Goal: Task Accomplishment & Management: Manage account settings

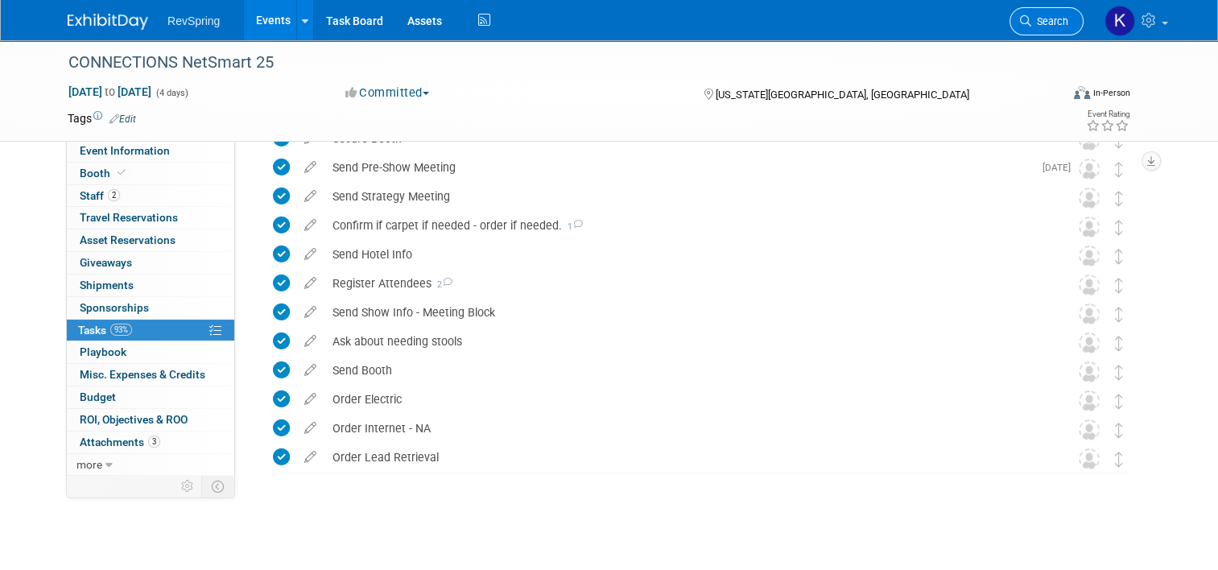
click at [1043, 15] on span "Search" at bounding box center [1049, 21] width 37 height 12
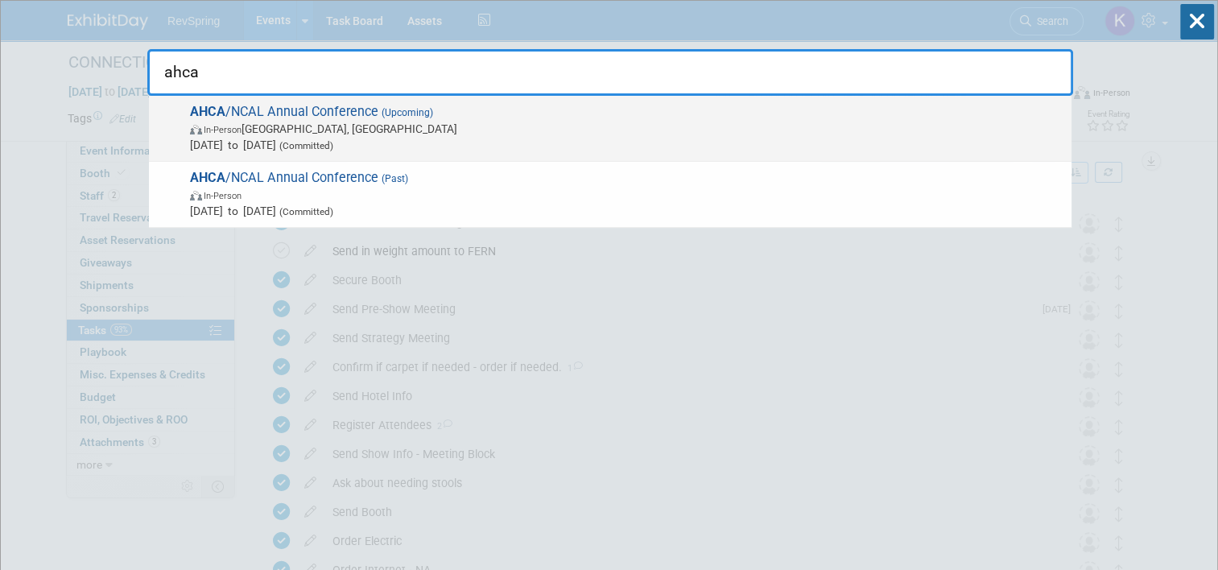
type input "ahca"
click at [587, 109] on span "AHCA /NCAL Annual Conference (Upcoming) In-Person Las Vegas, NV Oct 19, 2025 to…" at bounding box center [624, 128] width 878 height 49
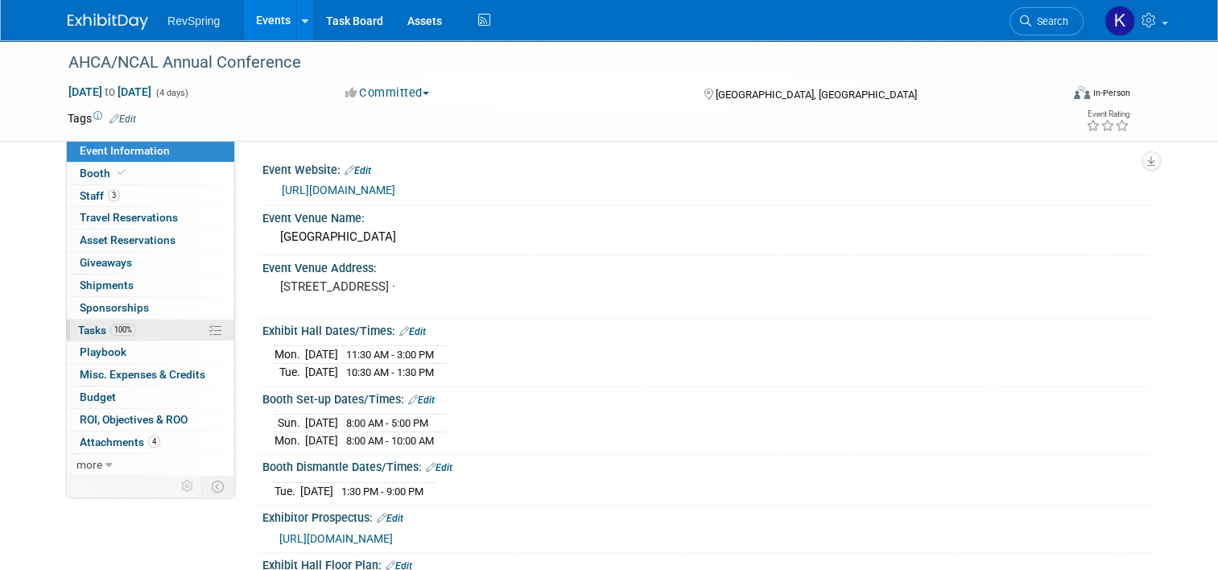
click at [136, 324] on link "100% Tasks 100%" at bounding box center [150, 331] width 167 height 22
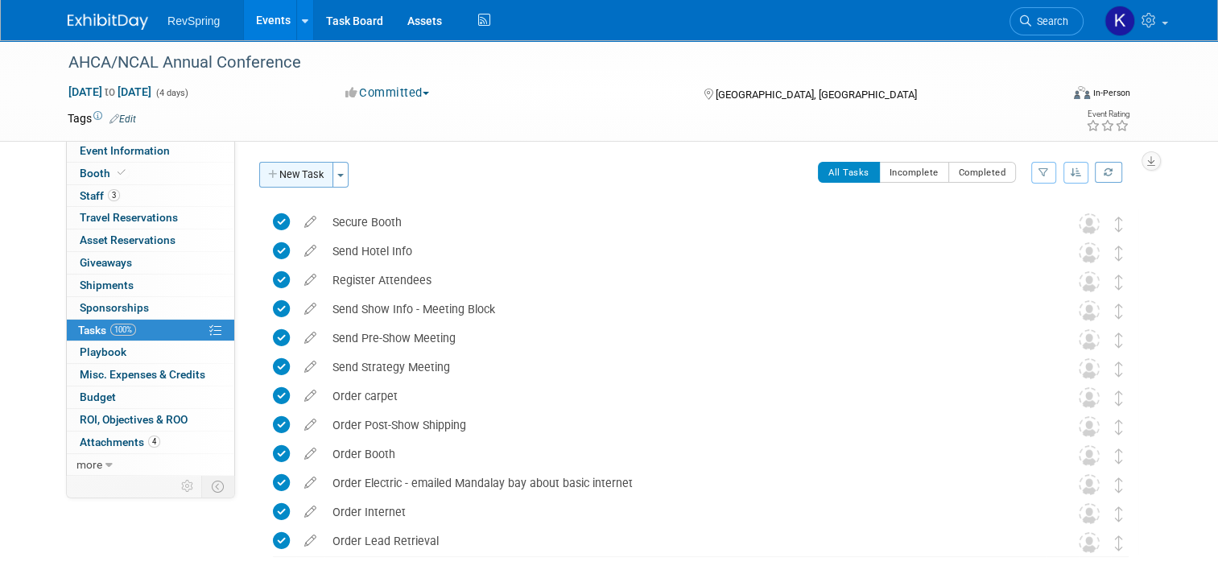
click at [289, 173] on button "New Task" at bounding box center [296, 175] width 74 height 26
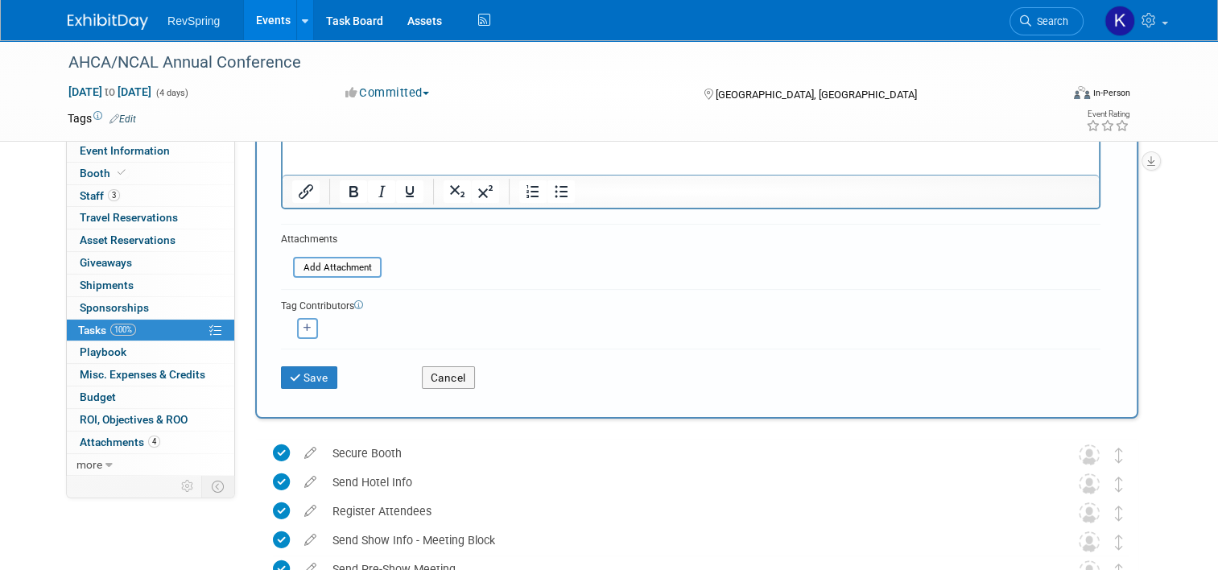
scroll to position [209, 0]
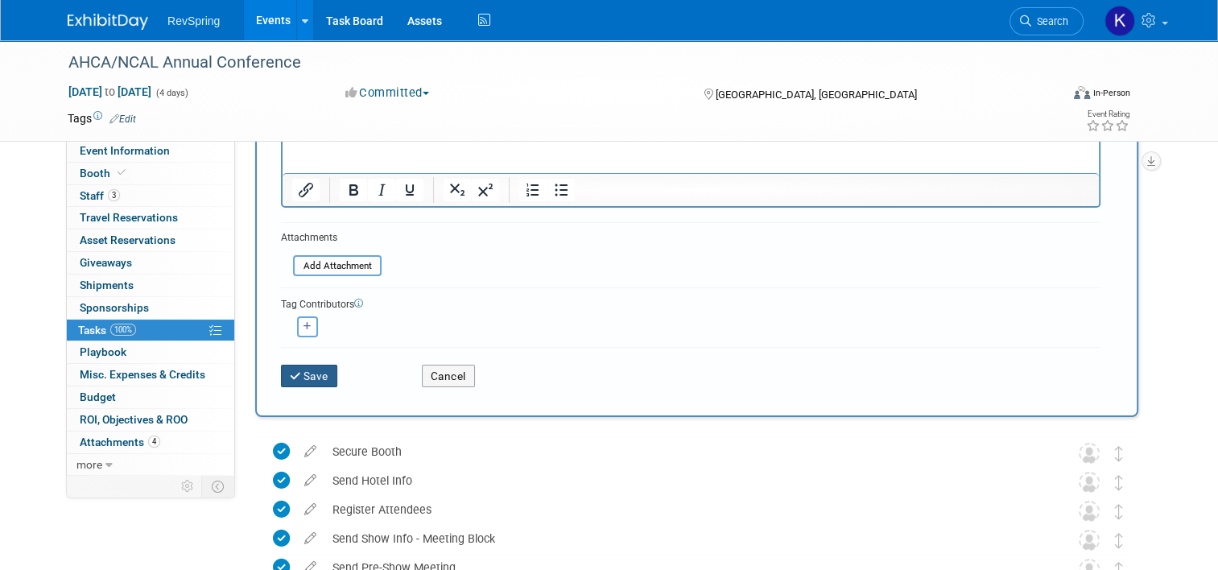
type input "Send Debrief Meeting"
click at [291, 371] on icon "submit" at bounding box center [297, 376] width 14 height 11
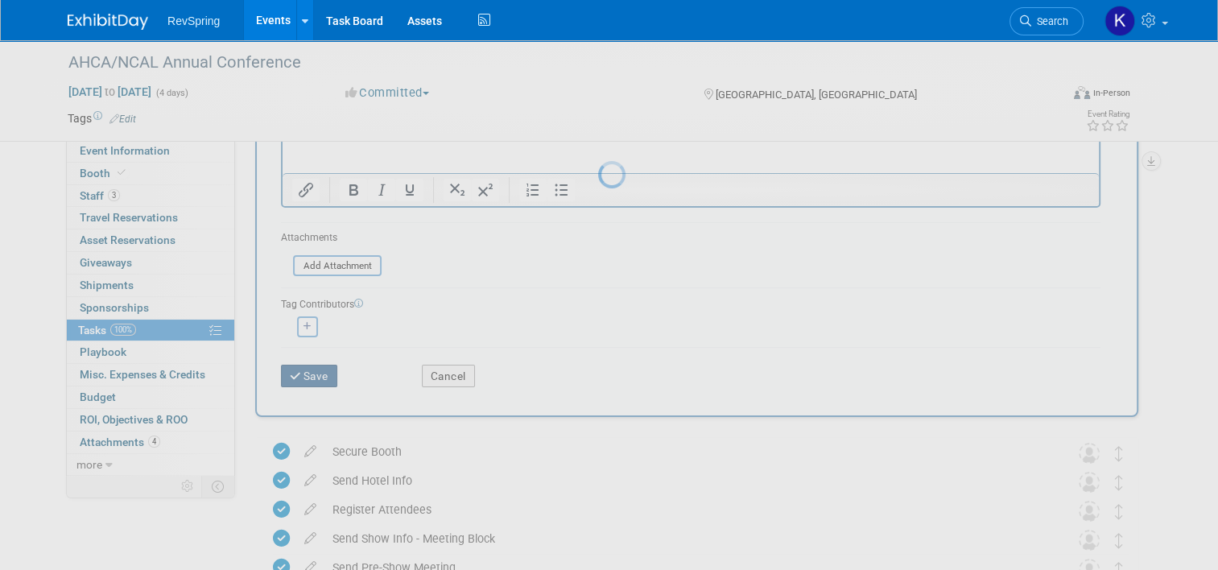
scroll to position [0, 0]
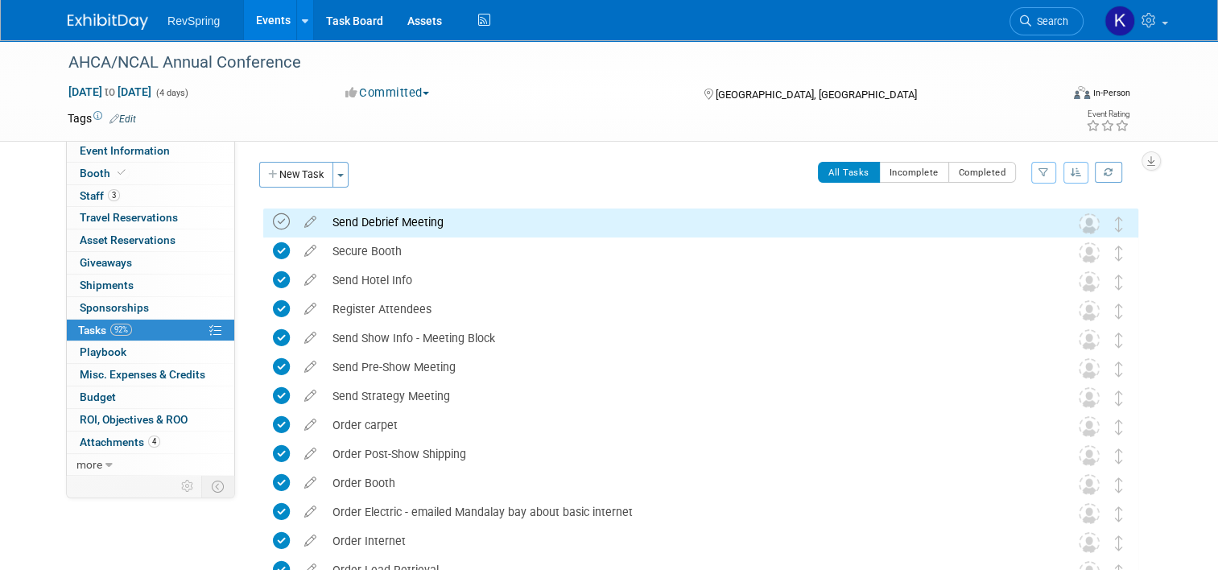
click at [273, 215] on icon at bounding box center [281, 221] width 17 height 17
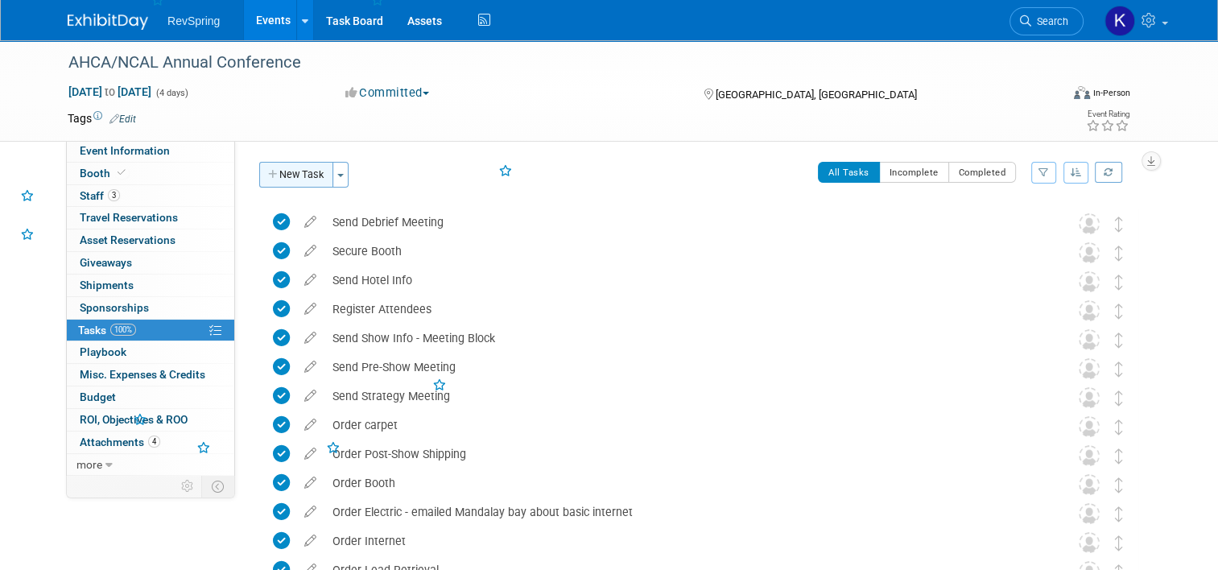
click at [283, 180] on button "New Task" at bounding box center [296, 175] width 74 height 26
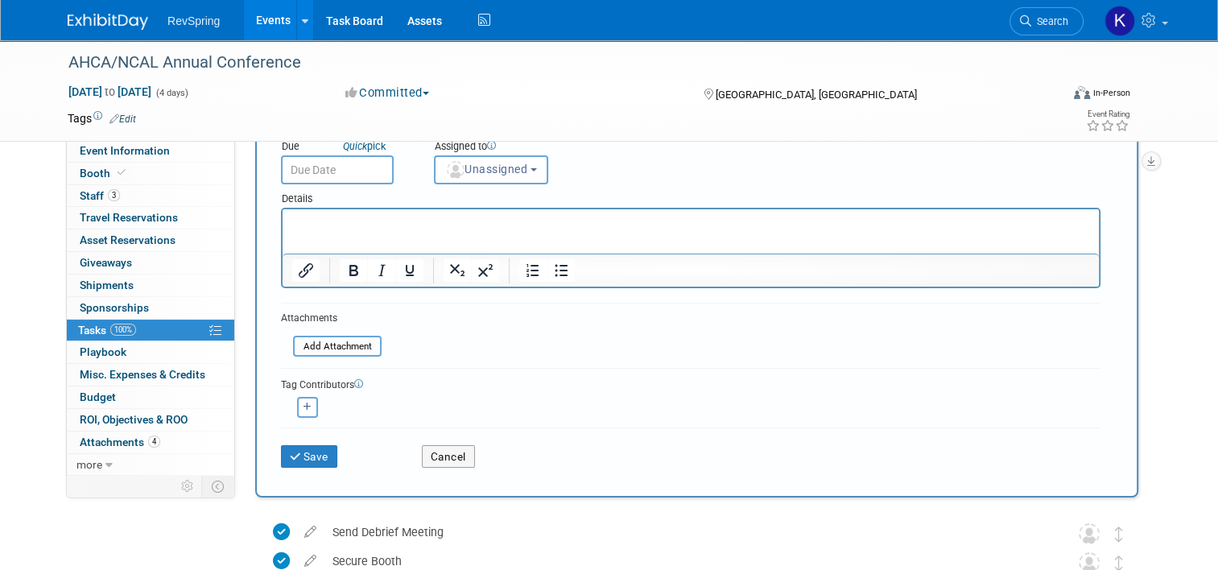
scroll to position [138, 0]
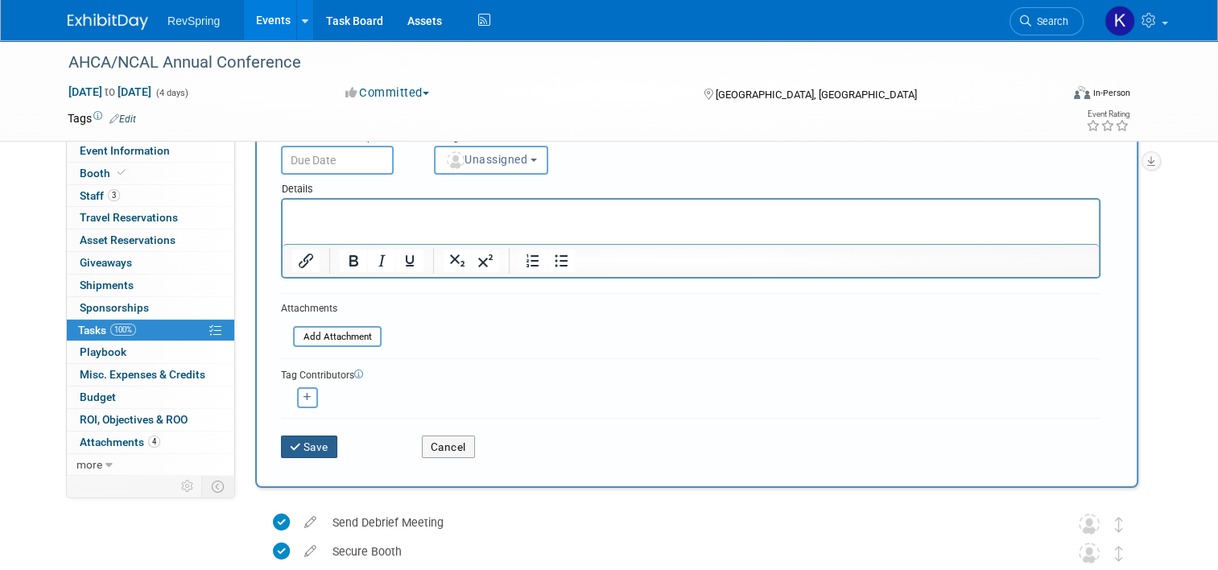
type input "Create and send post-event survey"
click at [298, 442] on button "Save" at bounding box center [309, 447] width 56 height 23
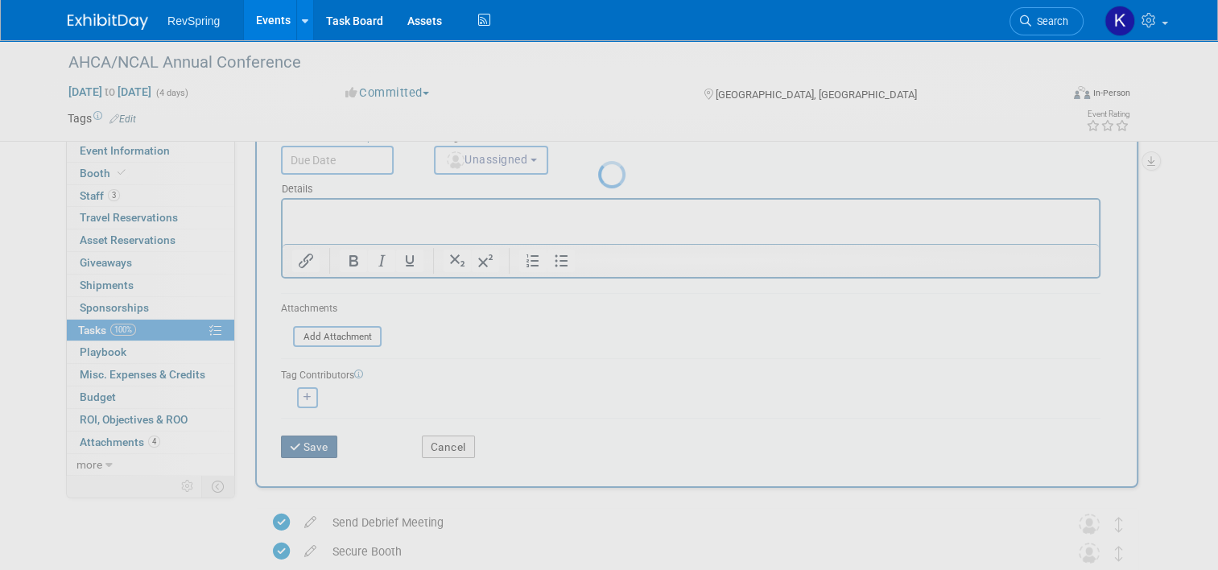
scroll to position [0, 0]
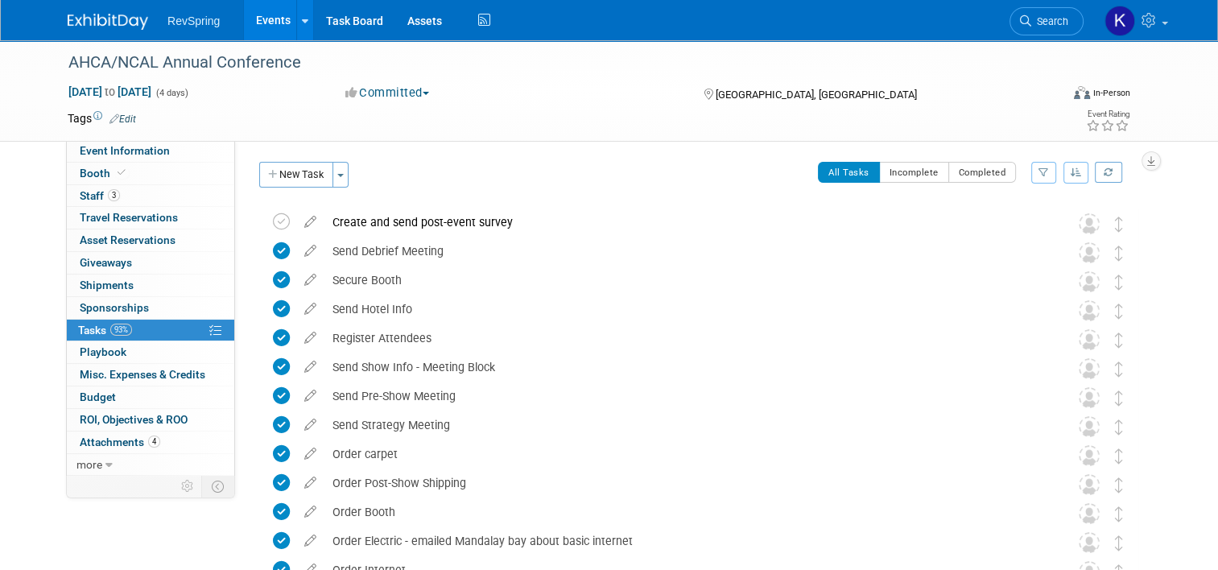
click at [370, 129] on div "Tags Edit" at bounding box center [509, 119] width 882 height 22
click at [1050, 14] on link "Search" at bounding box center [1047, 21] width 74 height 28
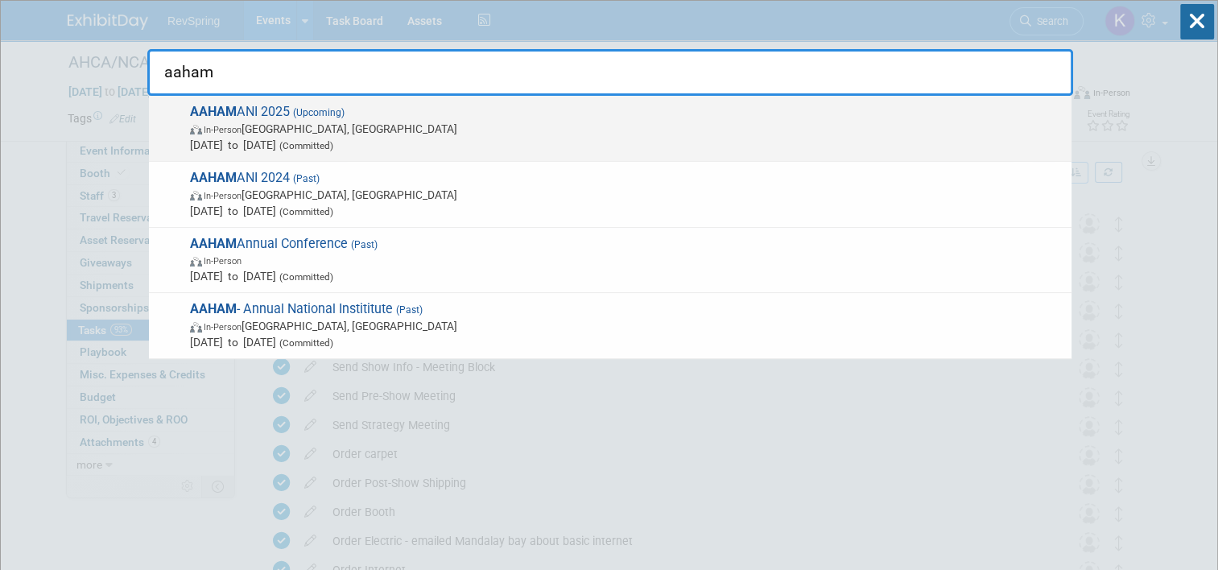
type input "aaham"
click at [709, 133] on span "In-Person Baltimore, MD" at bounding box center [627, 129] width 874 height 16
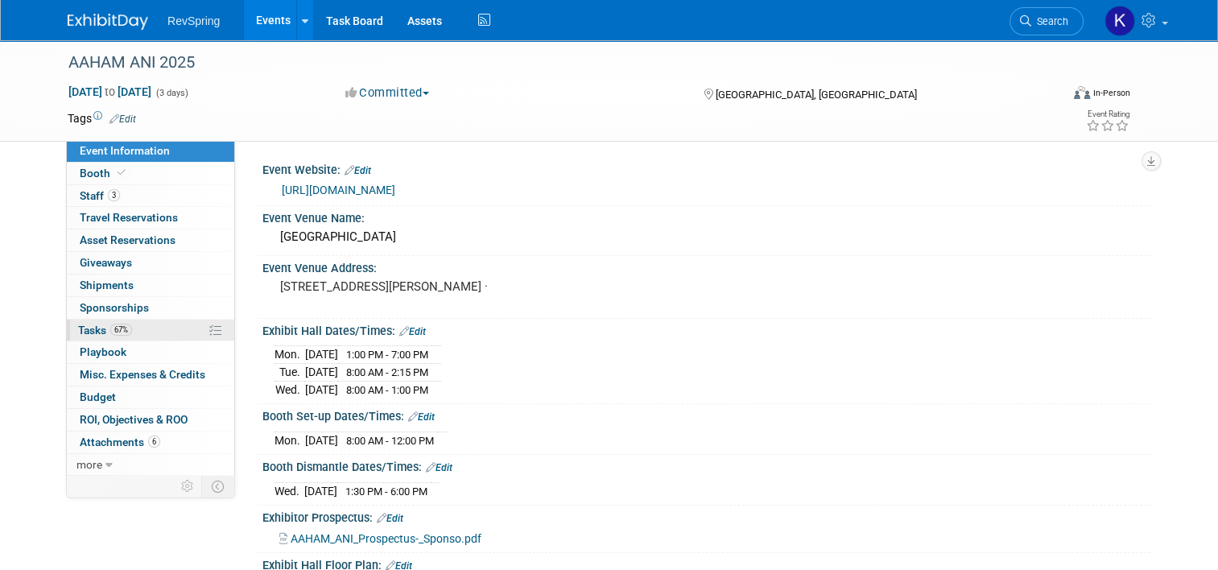
click at [151, 328] on link "67% Tasks 67%" at bounding box center [150, 331] width 167 height 22
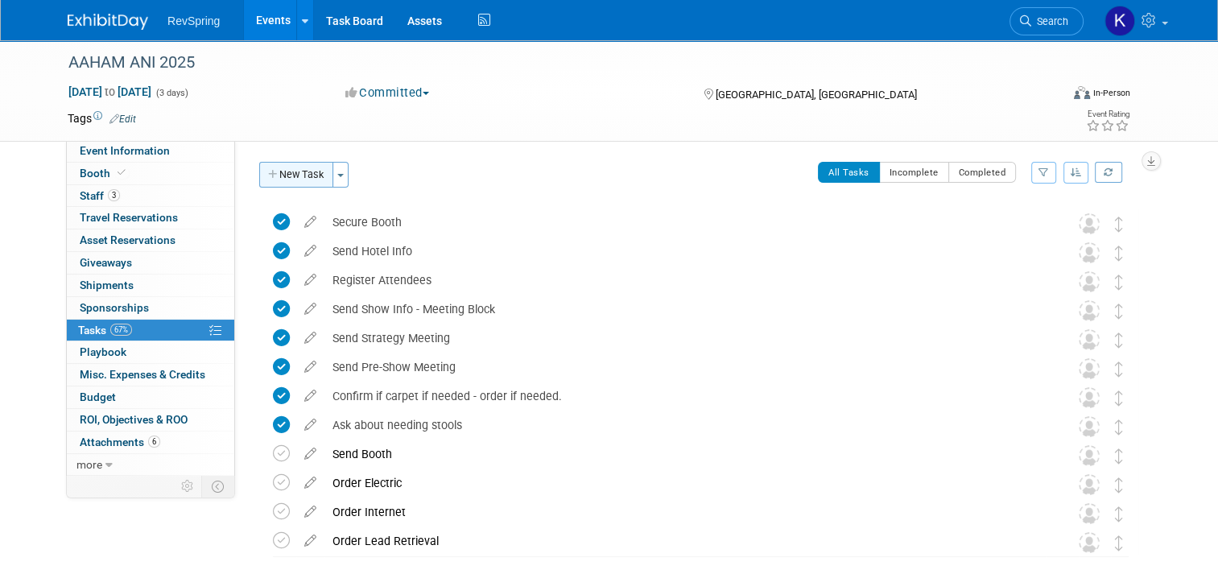
click at [288, 174] on button "New Task" at bounding box center [296, 175] width 74 height 26
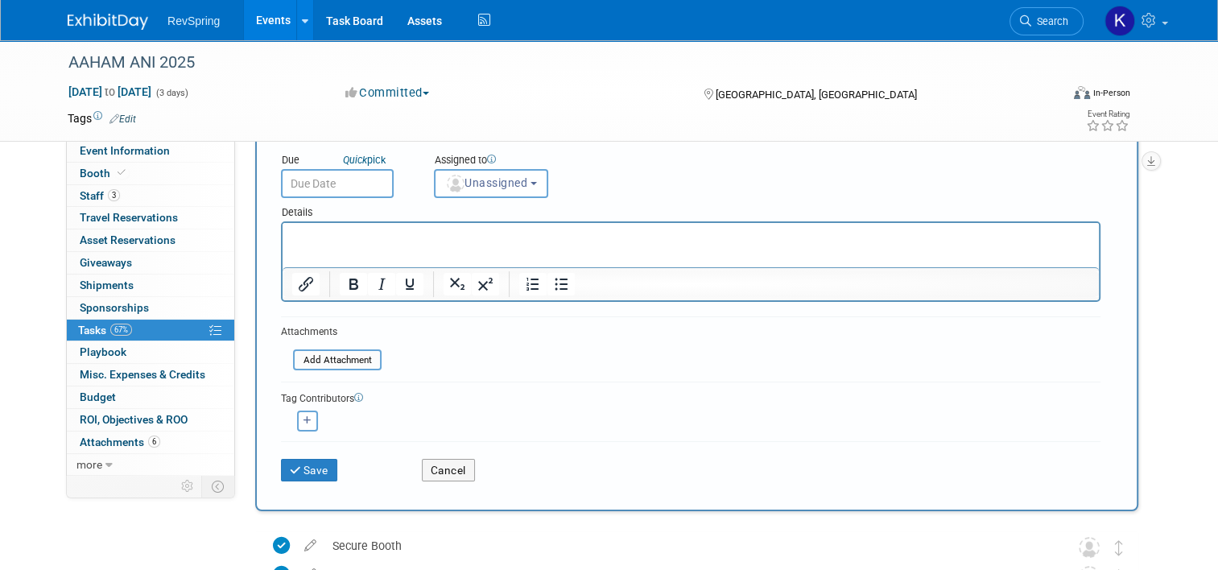
scroll to position [116, 0]
type input "Send Debrief Meeting"
click at [298, 475] on button "Save" at bounding box center [309, 469] width 56 height 23
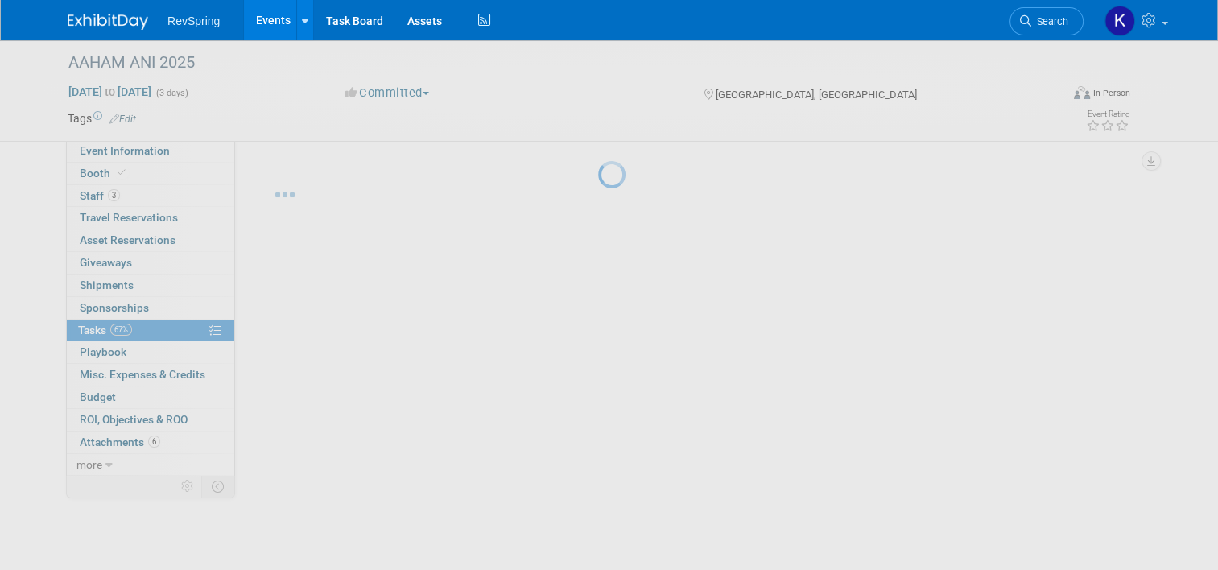
scroll to position [0, 0]
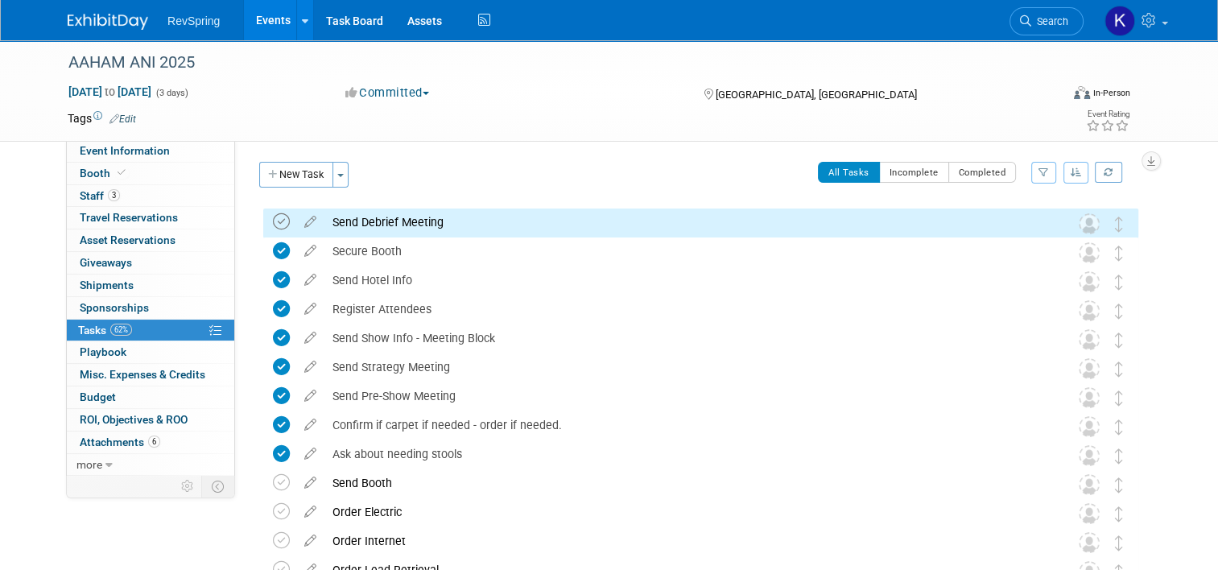
click at [278, 219] on icon at bounding box center [281, 221] width 17 height 17
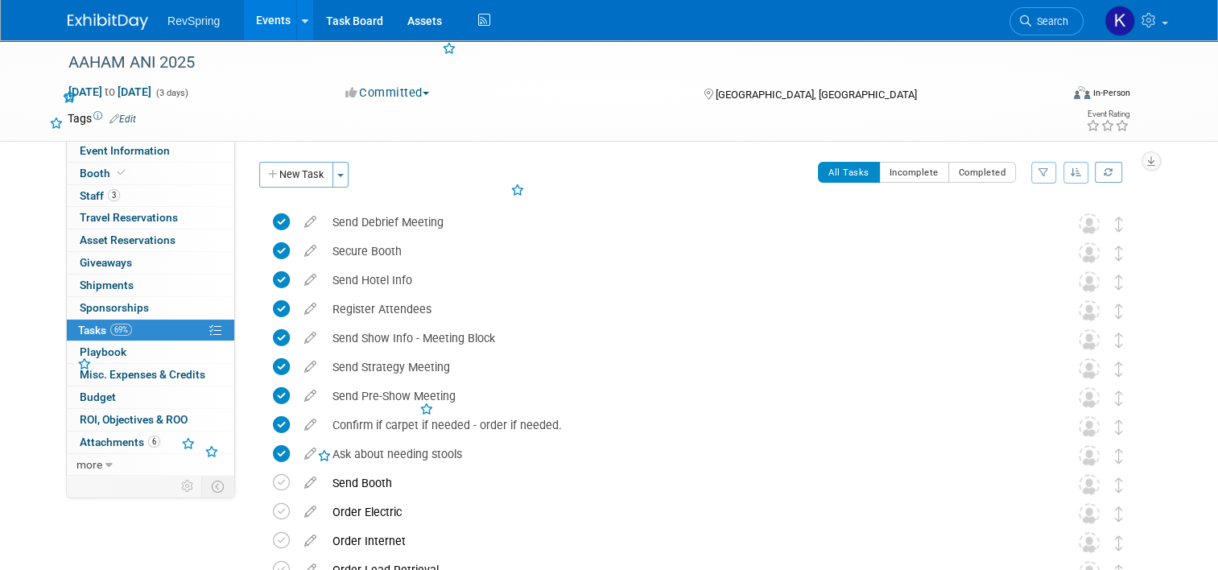
click at [277, 192] on div "New Task Toggle Dropdown Create a new task for this event Copy tasks from anoth…" at bounding box center [306, 181] width 102 height 38
click at [283, 172] on button "New Task" at bounding box center [296, 175] width 74 height 26
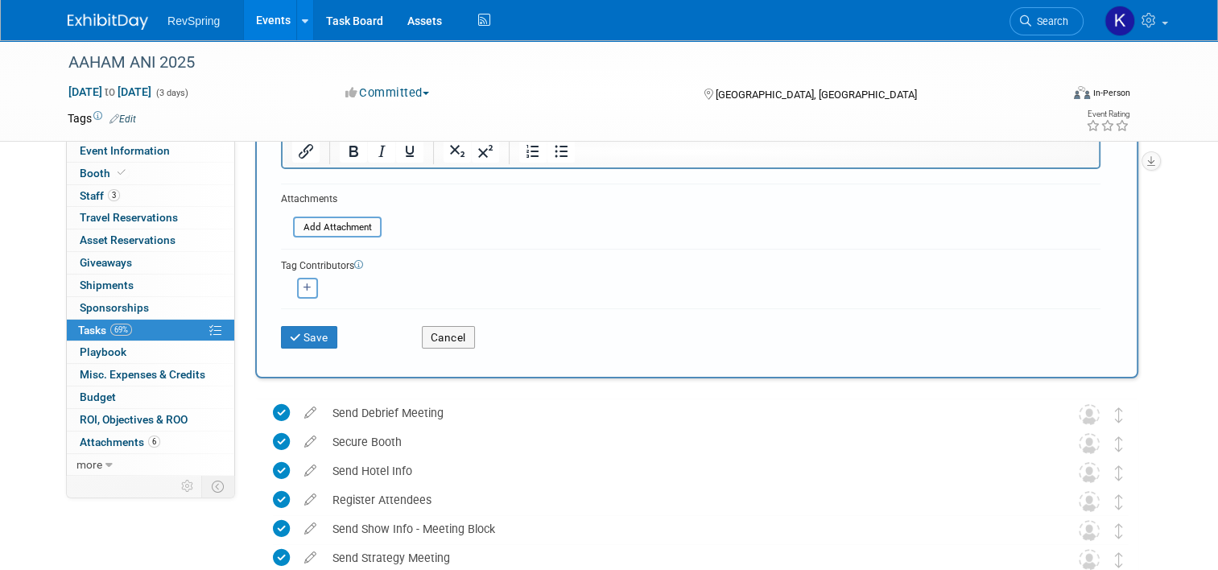
scroll to position [275, 0]
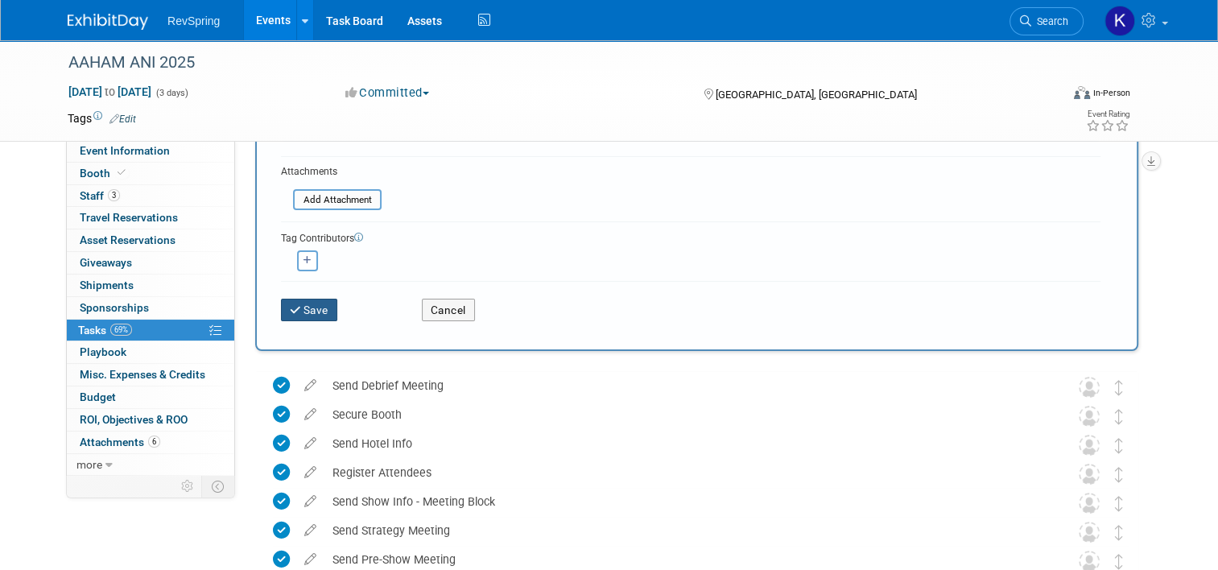
type input "Create and send post-event survey"
click at [294, 304] on button "Save" at bounding box center [309, 310] width 56 height 23
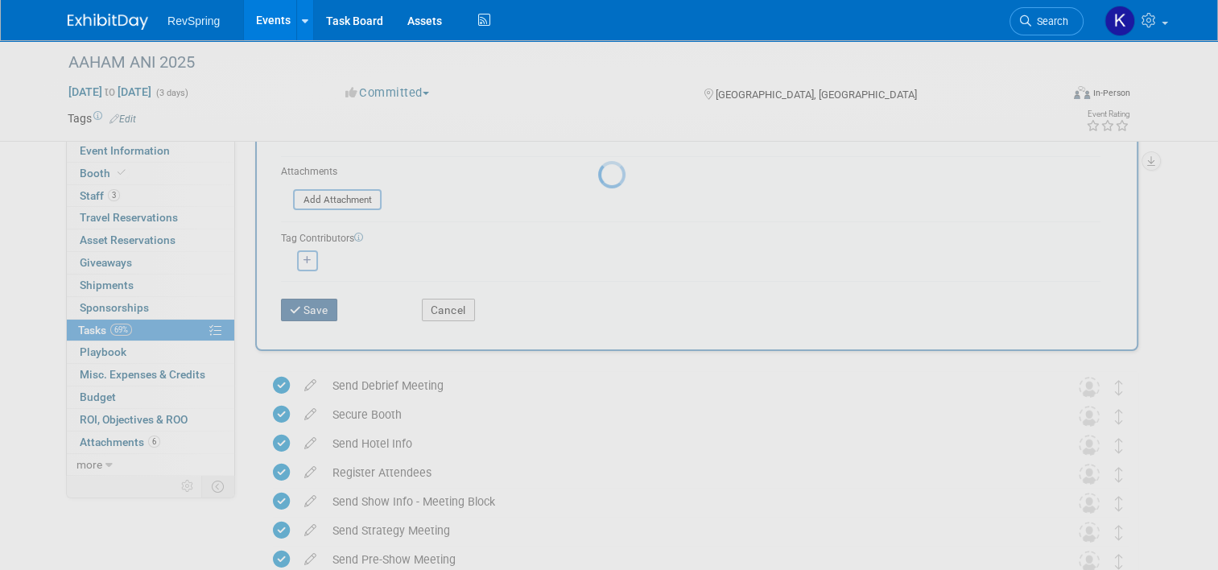
scroll to position [0, 0]
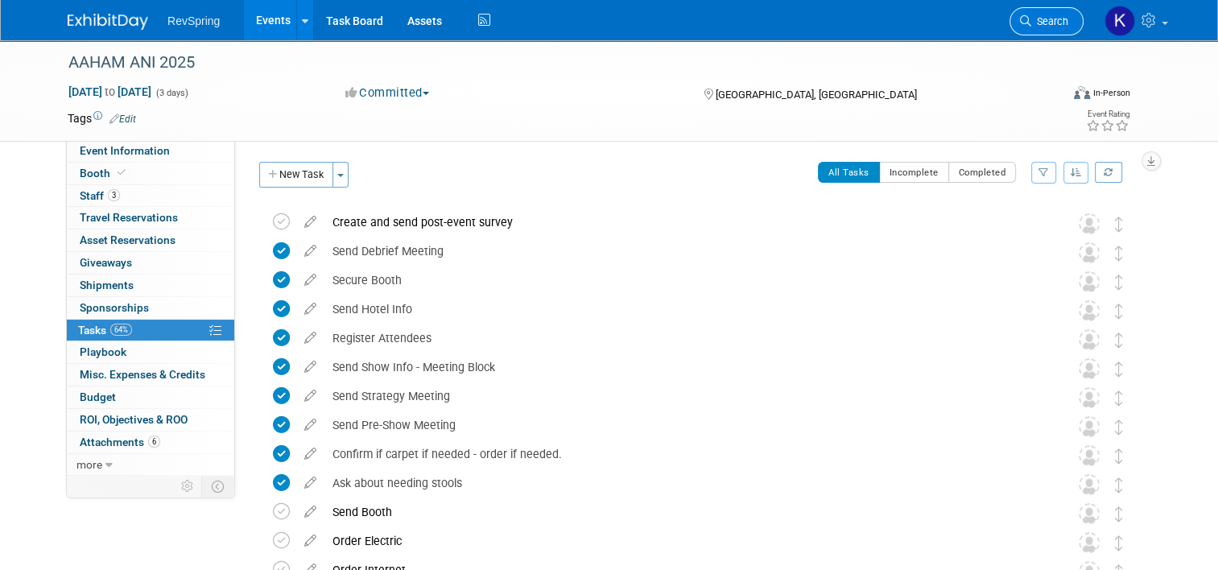
click at [1065, 26] on span "Search" at bounding box center [1049, 21] width 37 height 12
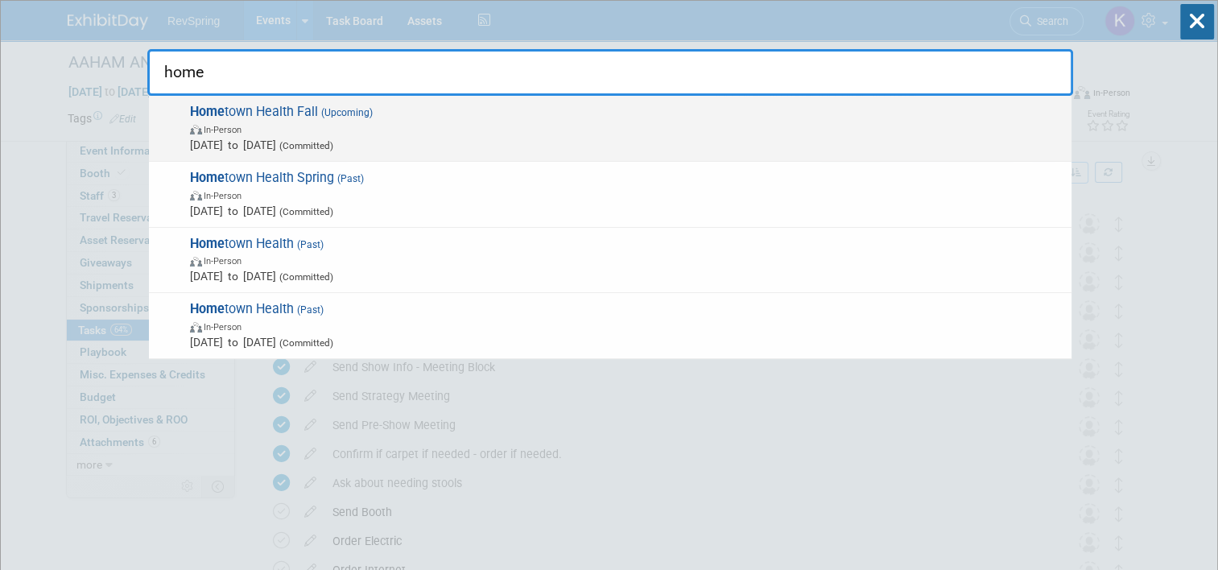
type input "home"
click at [667, 121] on span "In-Person" at bounding box center [627, 129] width 874 height 16
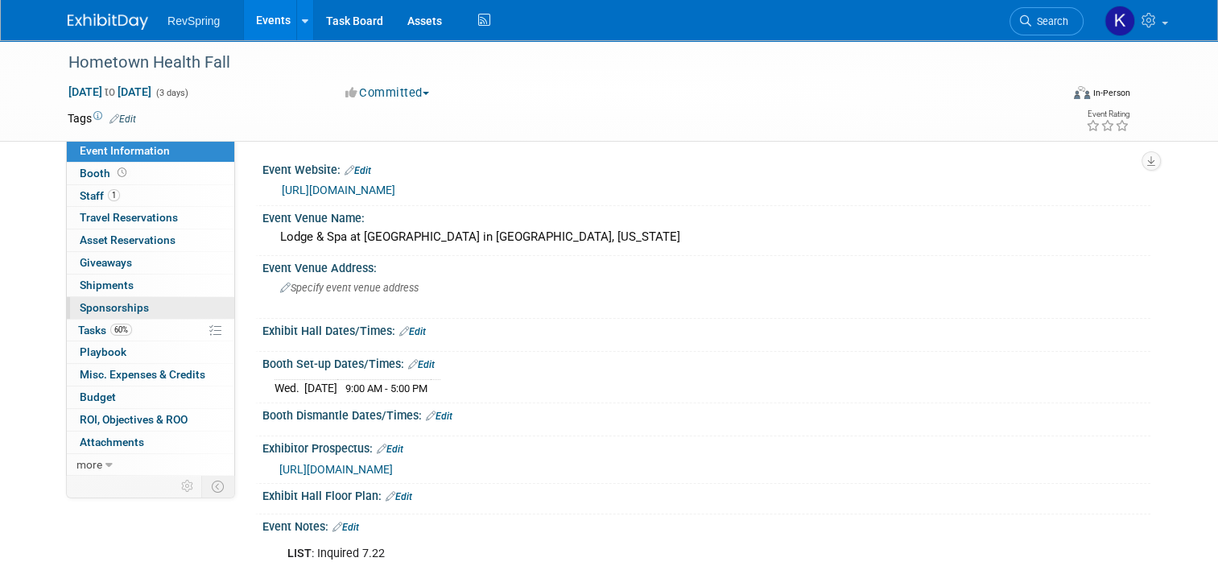
click at [155, 316] on link "0 Sponsorships 0" at bounding box center [150, 308] width 167 height 22
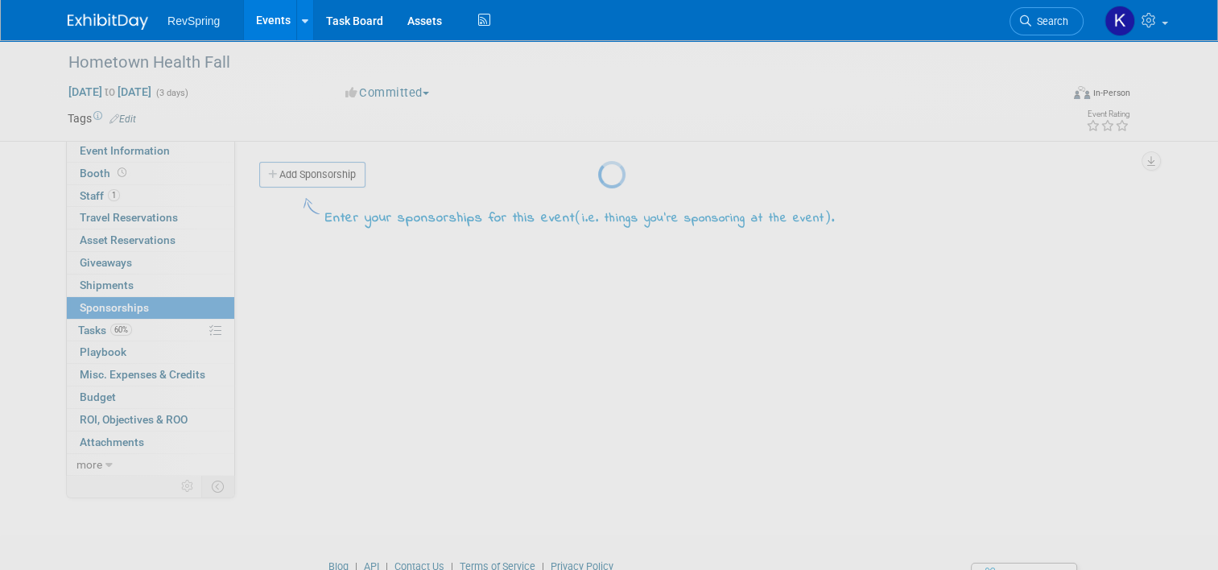
click at [598, 329] on div at bounding box center [609, 285] width 23 height 570
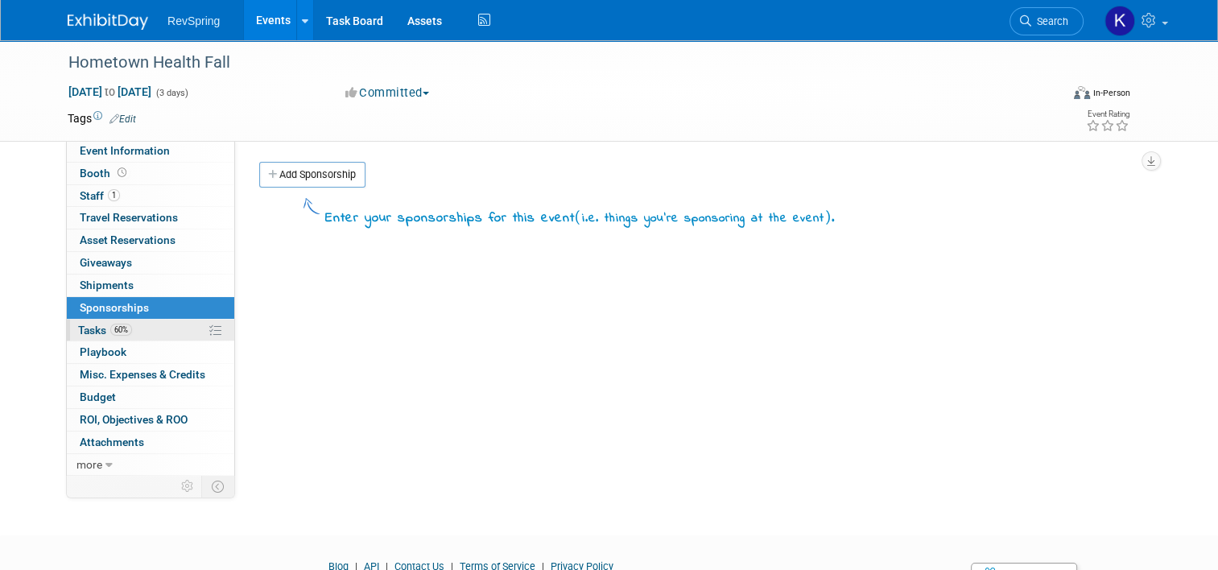
click at [151, 335] on link "60% Tasks 60%" at bounding box center [150, 331] width 167 height 22
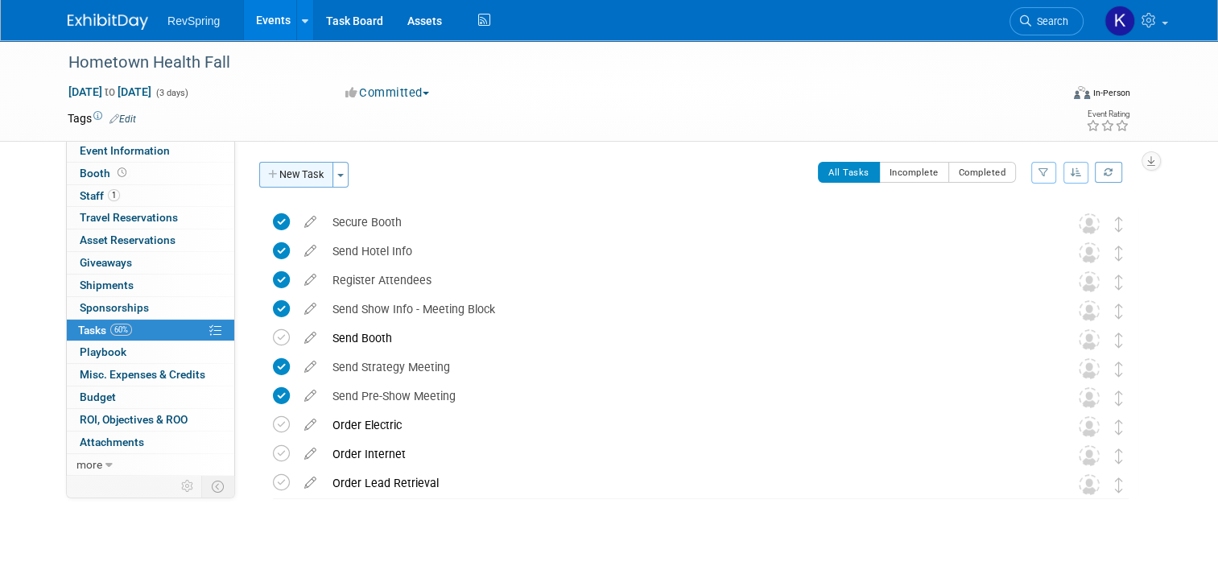
click at [285, 170] on button "New Task" at bounding box center [296, 175] width 74 height 26
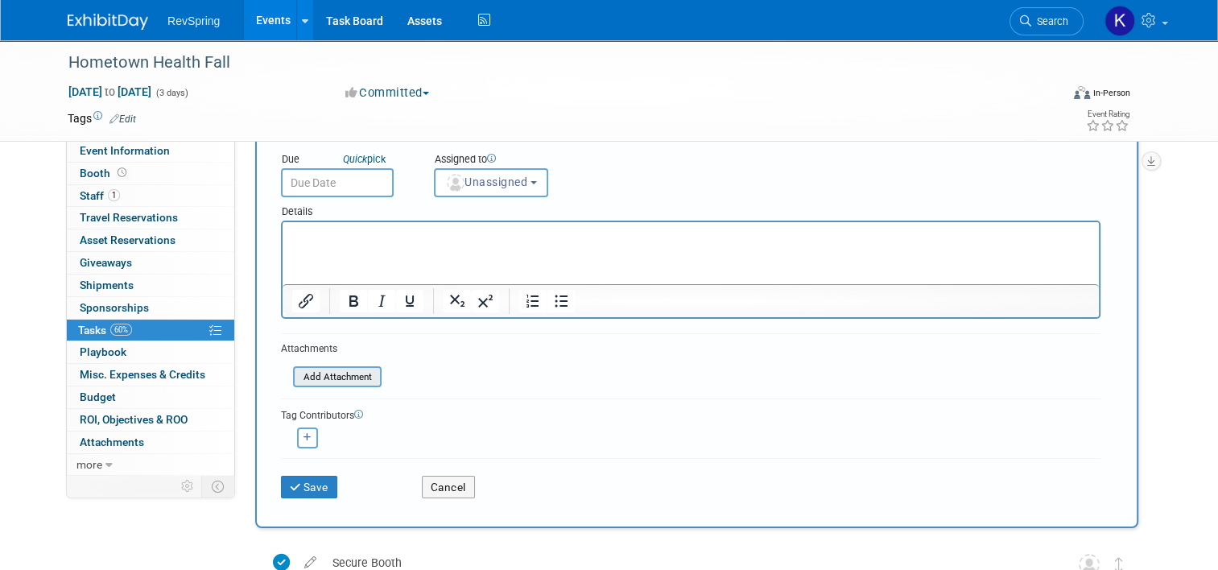
scroll to position [115, 0]
type input "Send Debrief Meeting"
click at [304, 480] on button "Save" at bounding box center [309, 488] width 56 height 23
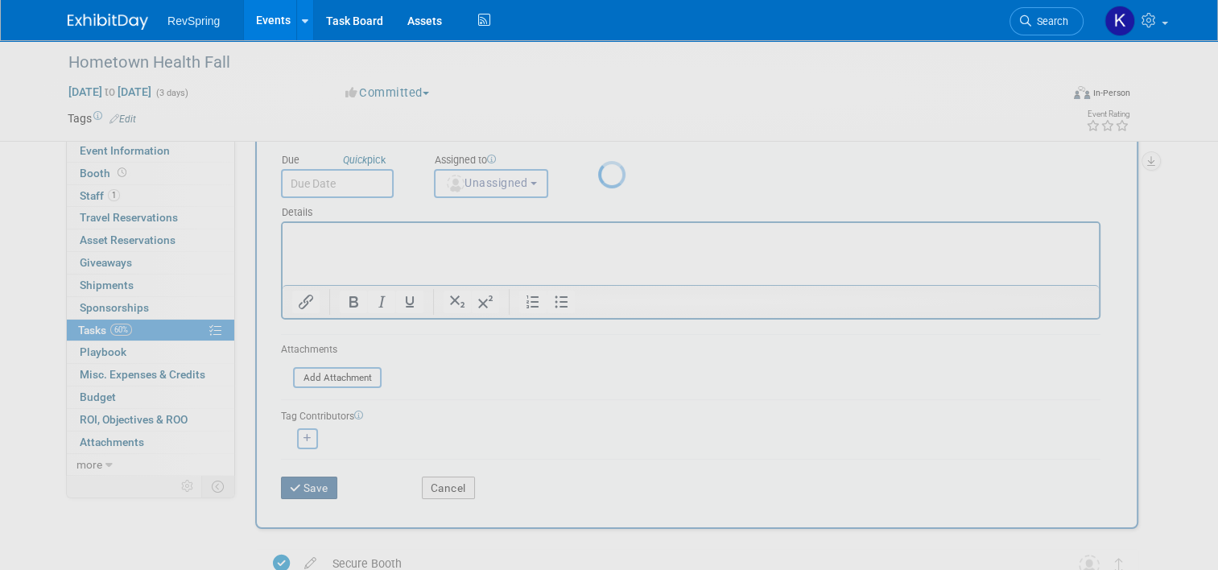
scroll to position [0, 0]
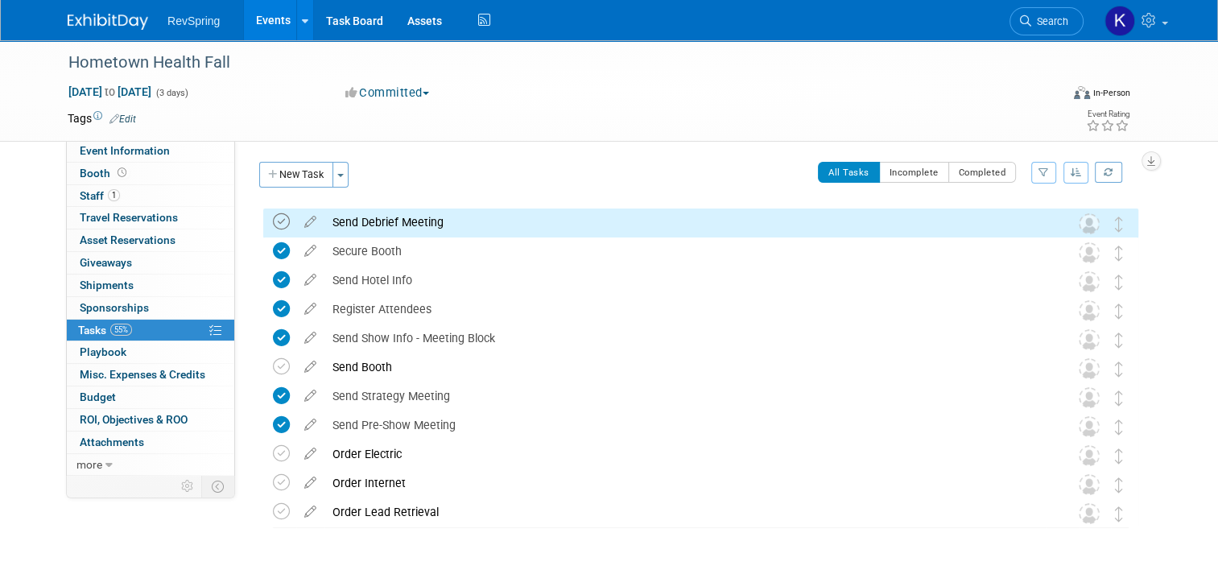
click at [273, 217] on icon at bounding box center [281, 221] width 17 height 17
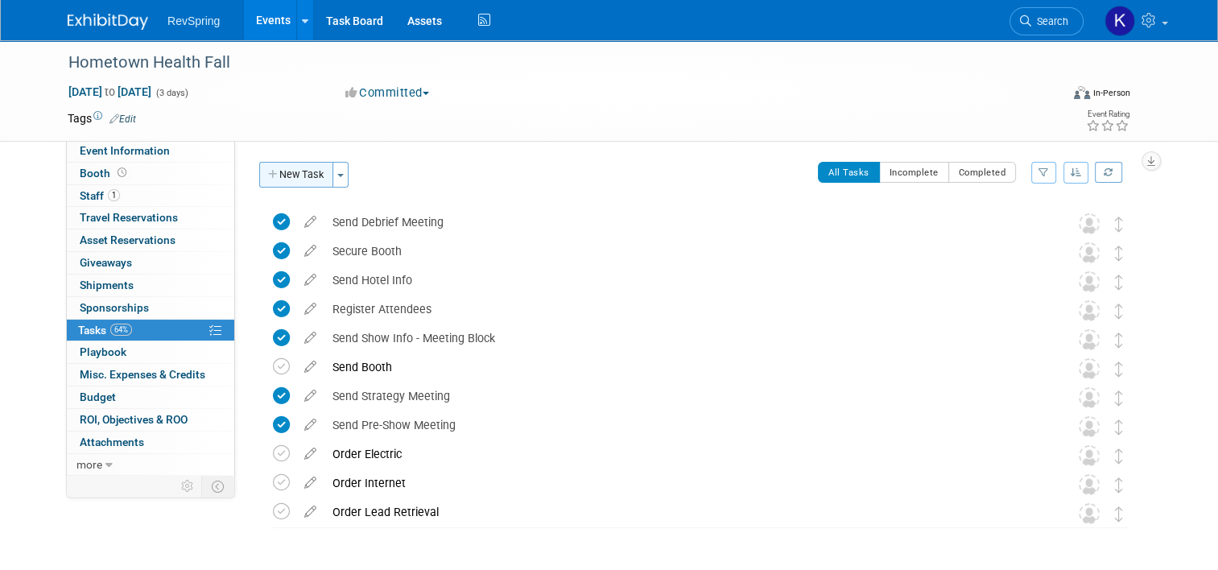
click at [299, 168] on button "New Task" at bounding box center [296, 175] width 74 height 26
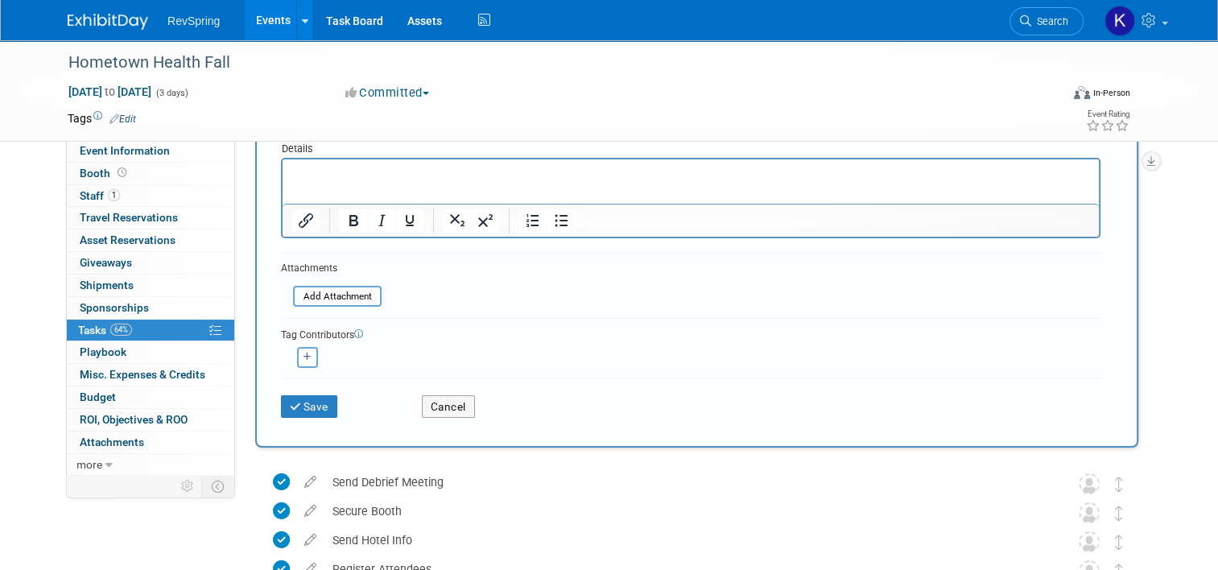
scroll to position [182, 0]
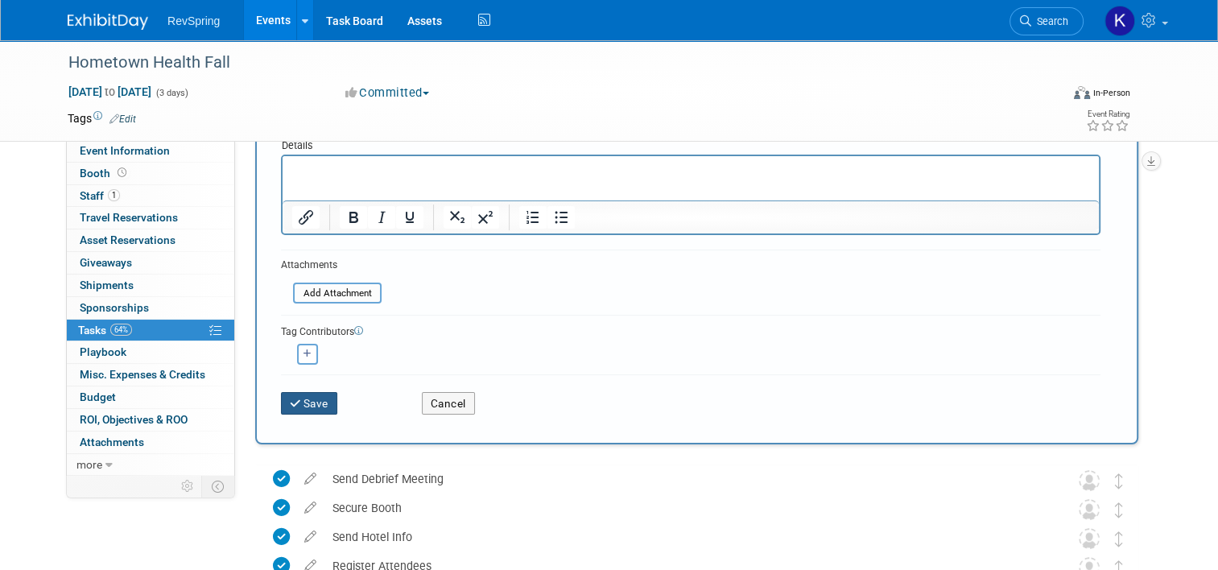
type input "Create and send post-event survey"
click at [291, 399] on icon "submit" at bounding box center [297, 404] width 14 height 11
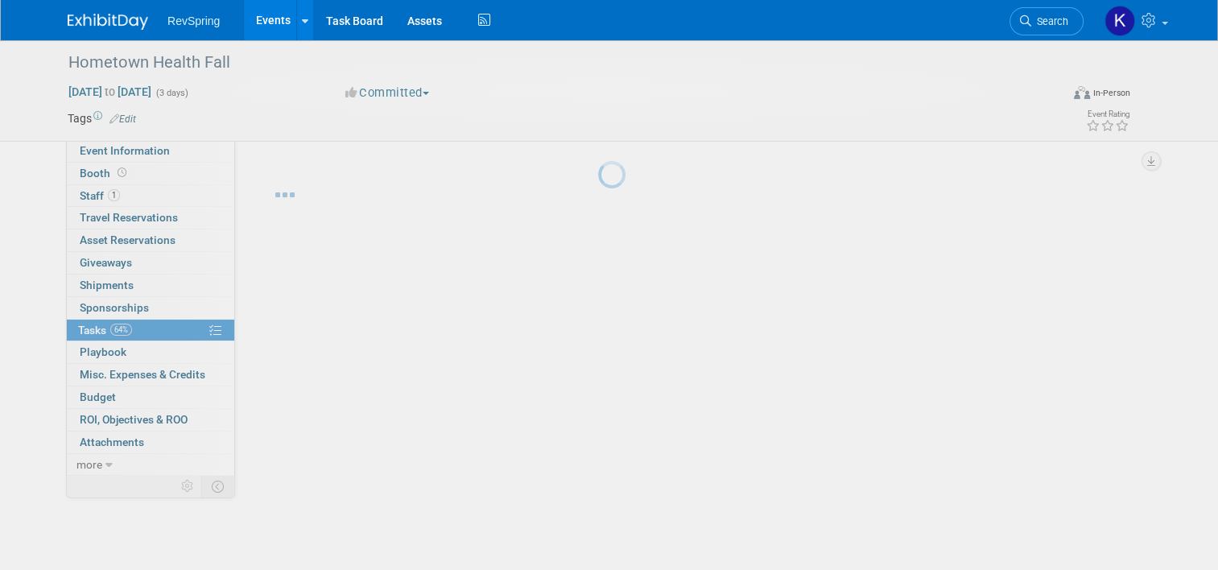
scroll to position [0, 0]
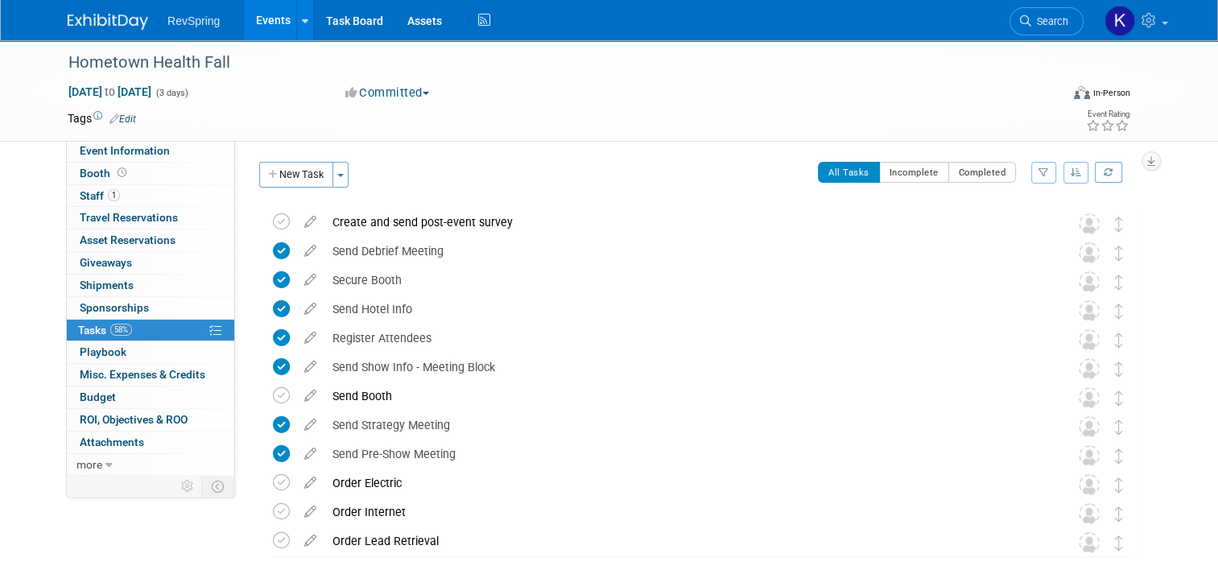
click at [119, 17] on img at bounding box center [108, 22] width 81 height 16
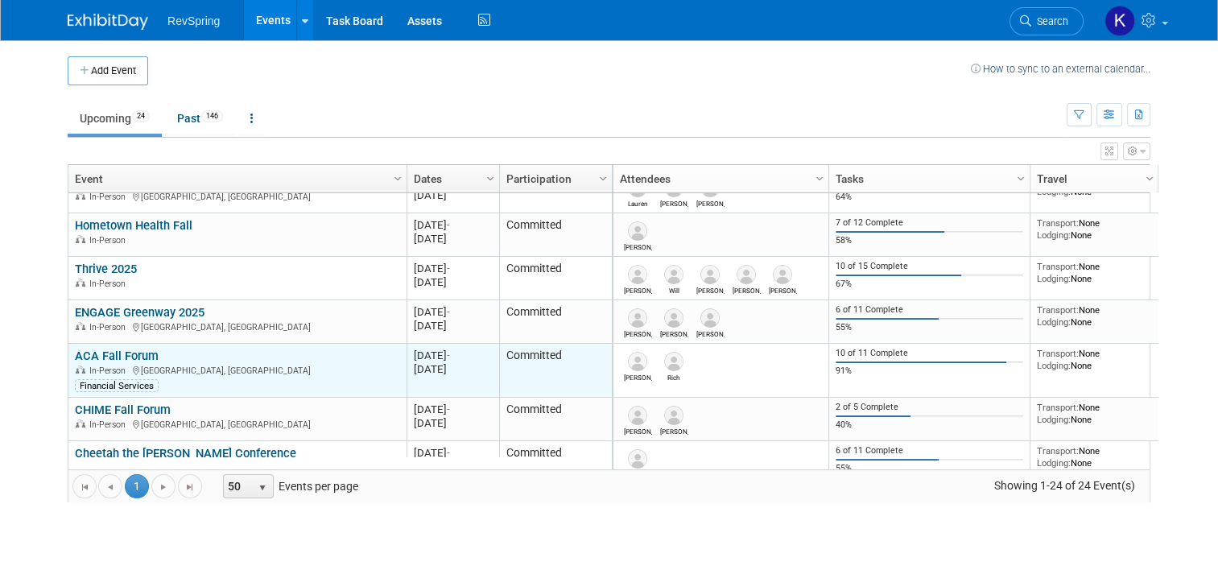
scroll to position [497, 0]
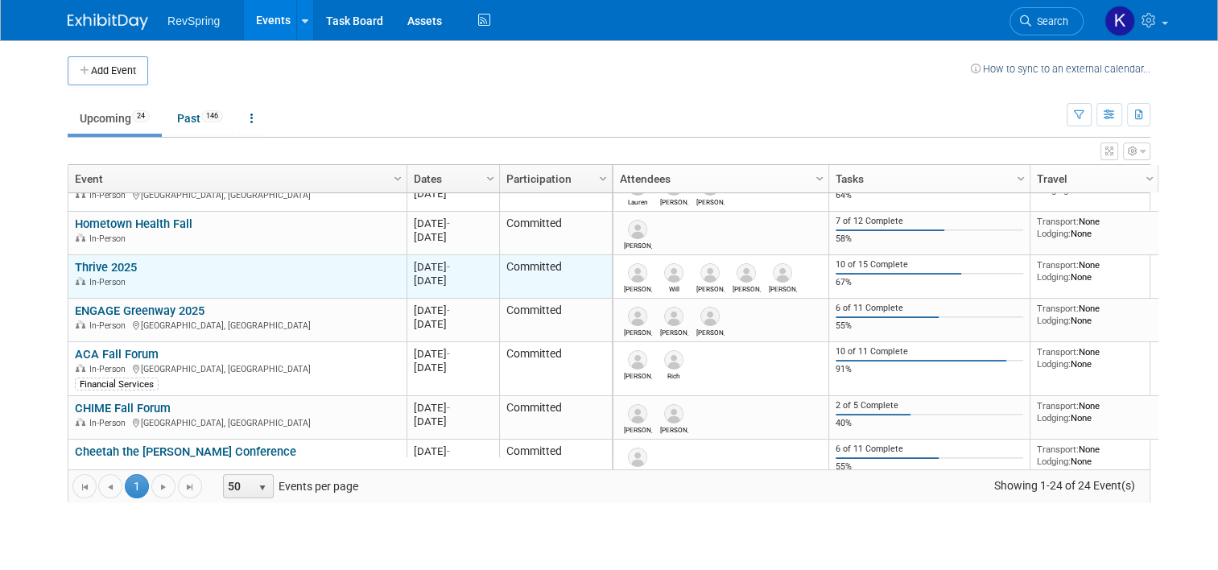
click at [93, 261] on link "Thrive 2025" at bounding box center [106, 267] width 62 height 14
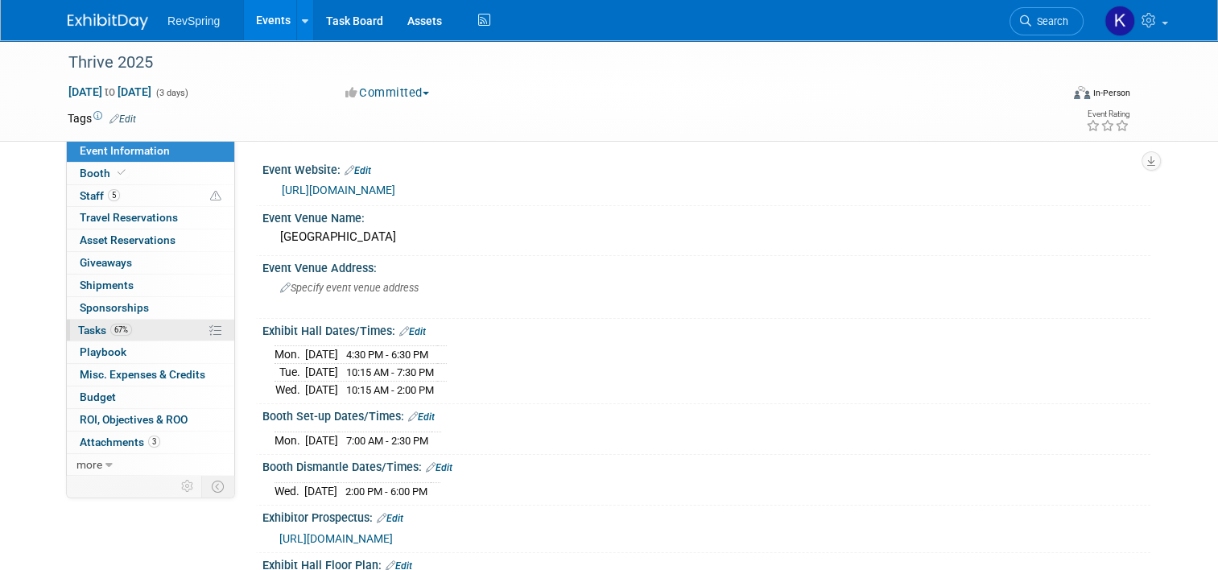
click at [138, 323] on link "67% Tasks 67%" at bounding box center [150, 331] width 167 height 22
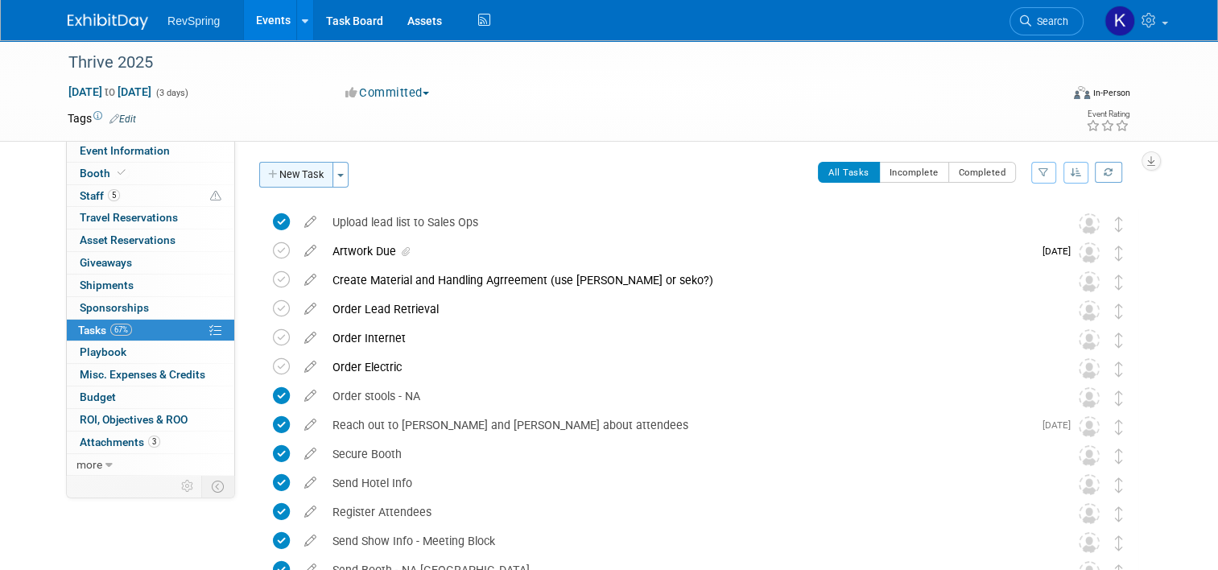
click at [276, 181] on button "New Task" at bounding box center [296, 175] width 74 height 26
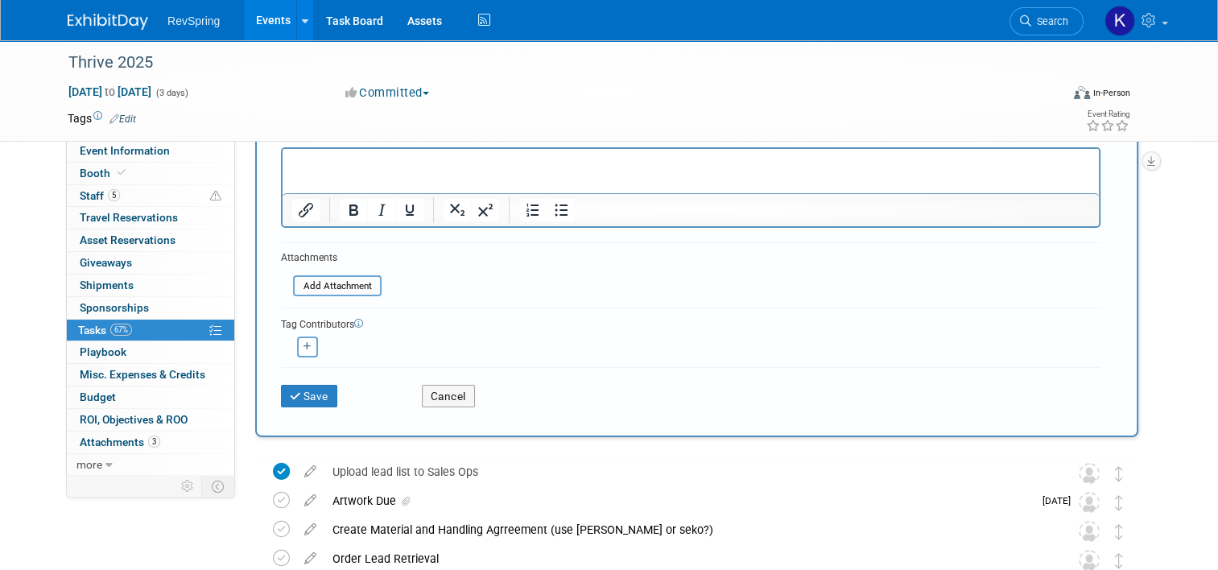
scroll to position [190, 0]
type input "Send Debrief Meeting"
click at [303, 392] on button "Save" at bounding box center [309, 395] width 56 height 23
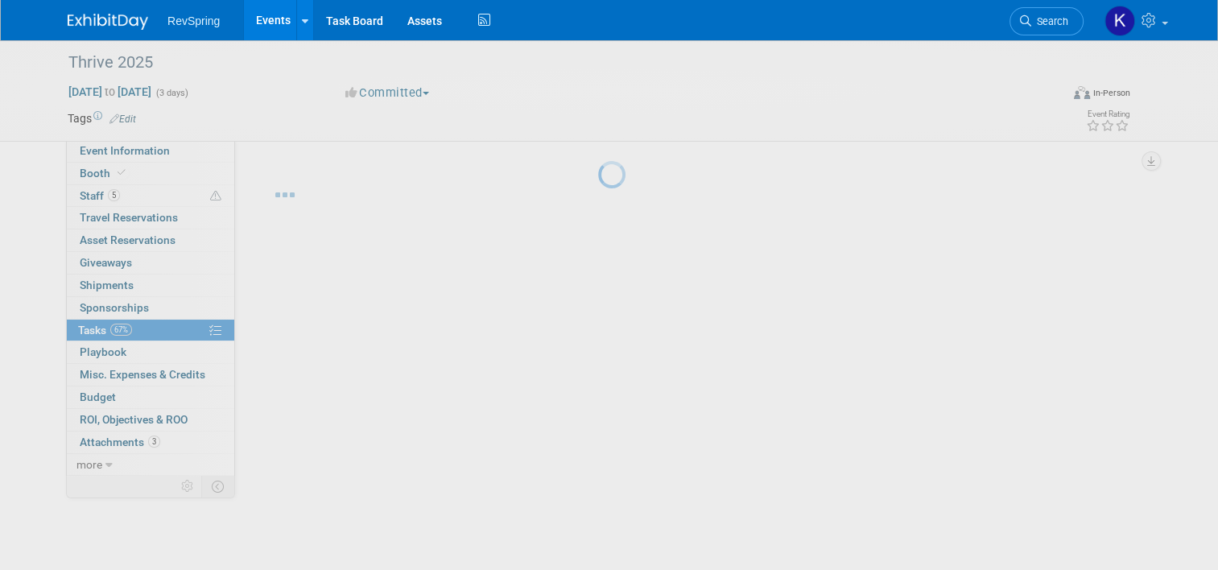
scroll to position [0, 0]
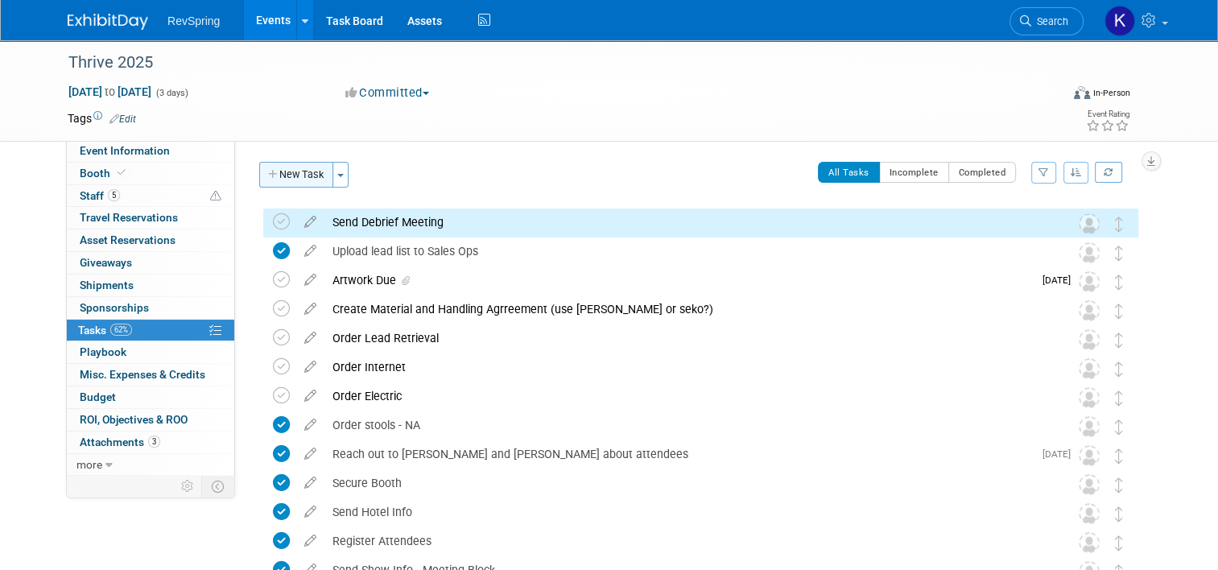
click at [284, 169] on button "New Task" at bounding box center [296, 175] width 74 height 26
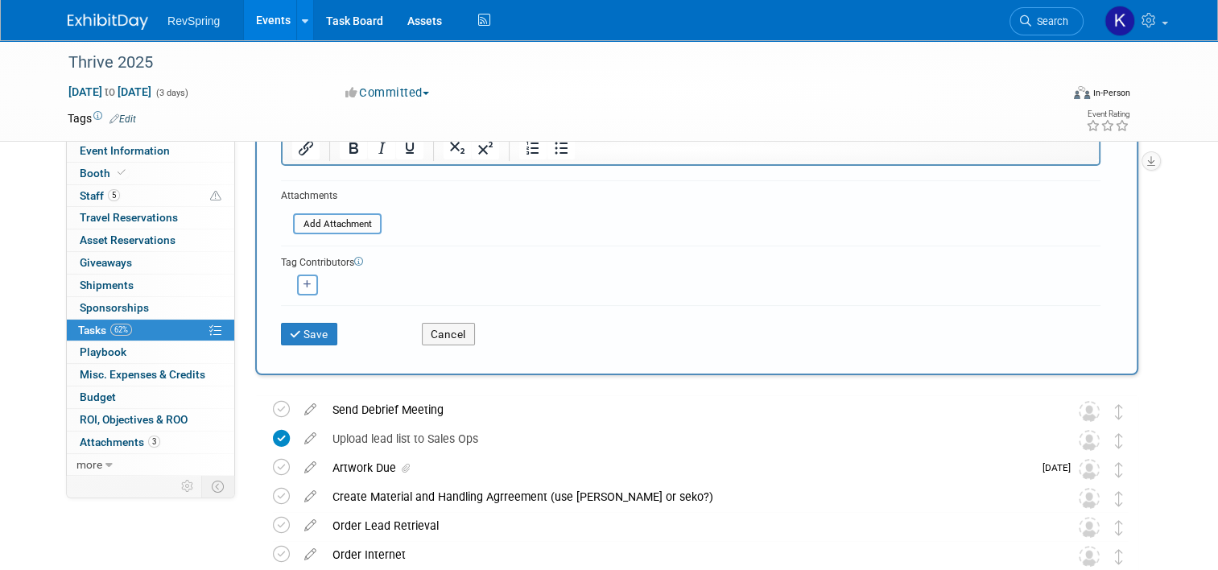
scroll to position [251, 0]
type input "Create and send post-event survey"
click at [281, 337] on button "Save" at bounding box center [309, 334] width 56 height 23
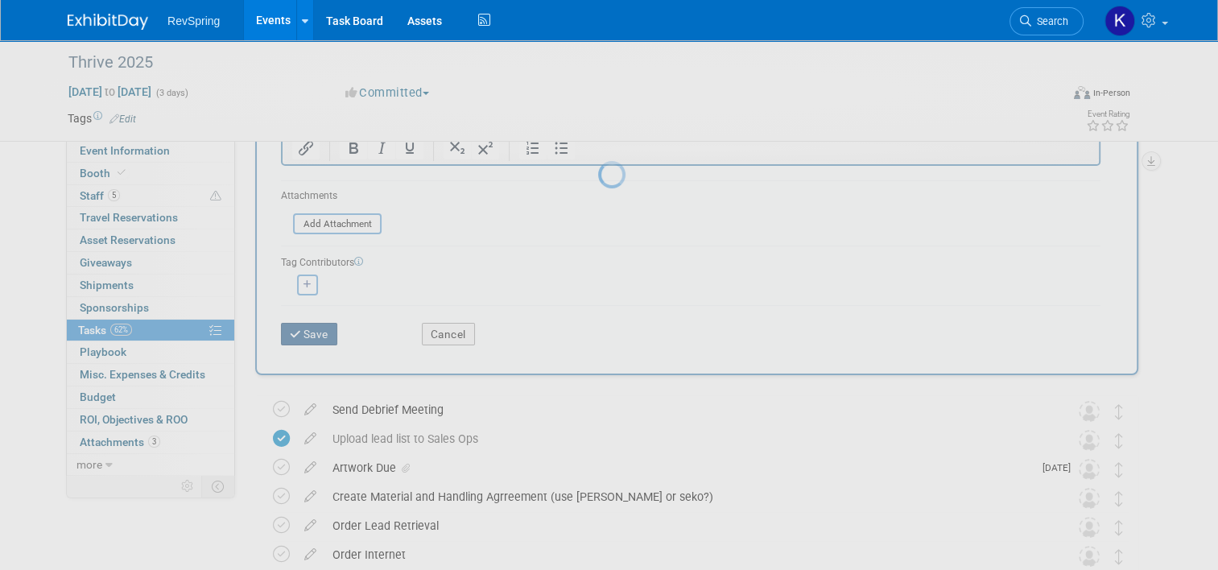
scroll to position [0, 0]
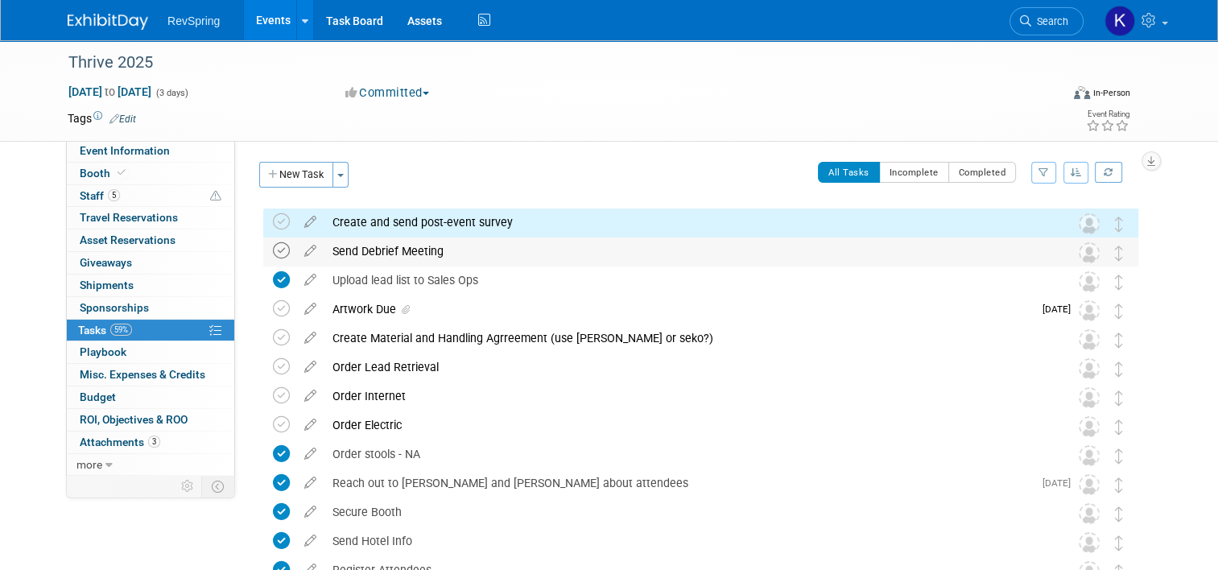
click at [273, 247] on icon at bounding box center [281, 250] width 17 height 17
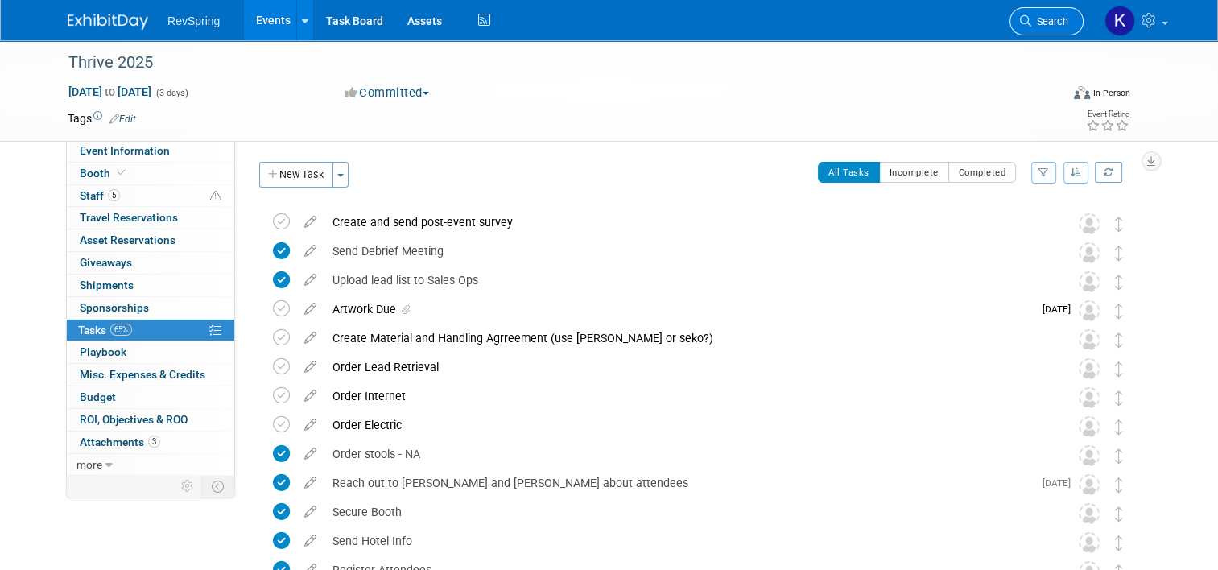
click at [1044, 13] on link "Search" at bounding box center [1047, 21] width 74 height 28
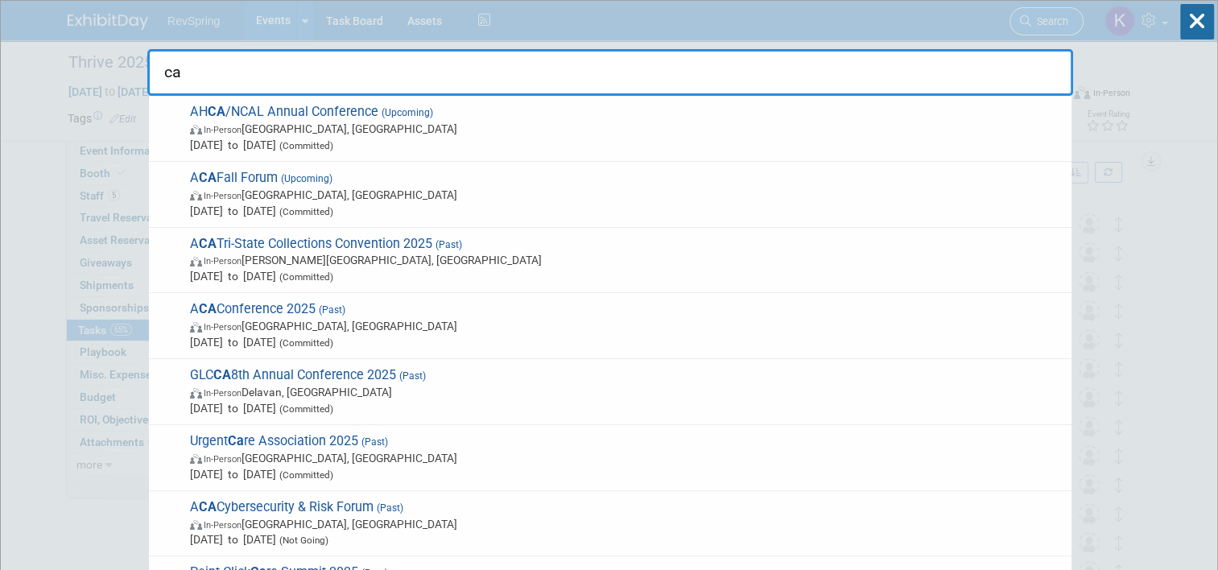
type input "c"
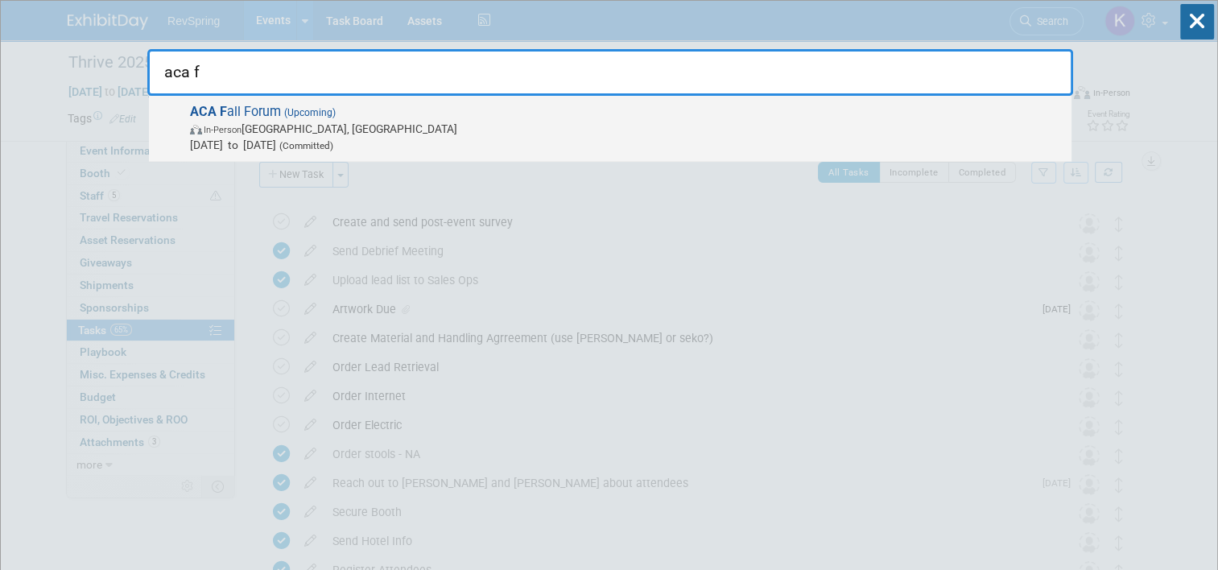
type input "aca f"
click at [632, 129] on span "In-Person Chicago, IL" at bounding box center [627, 129] width 874 height 16
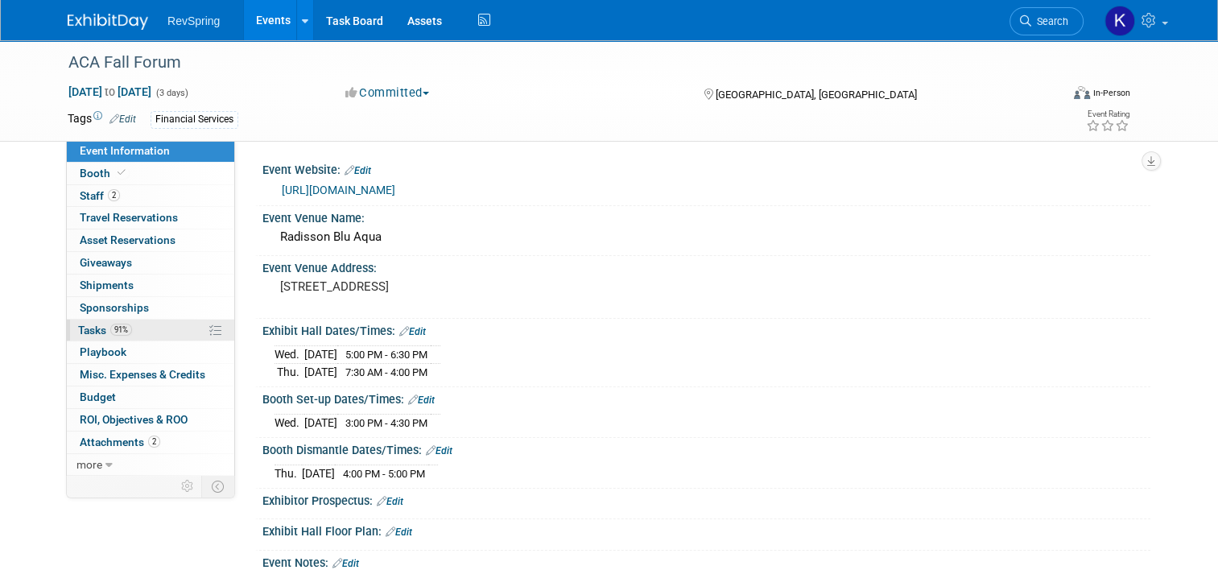
click at [143, 326] on link "91% Tasks 91%" at bounding box center [150, 331] width 167 height 22
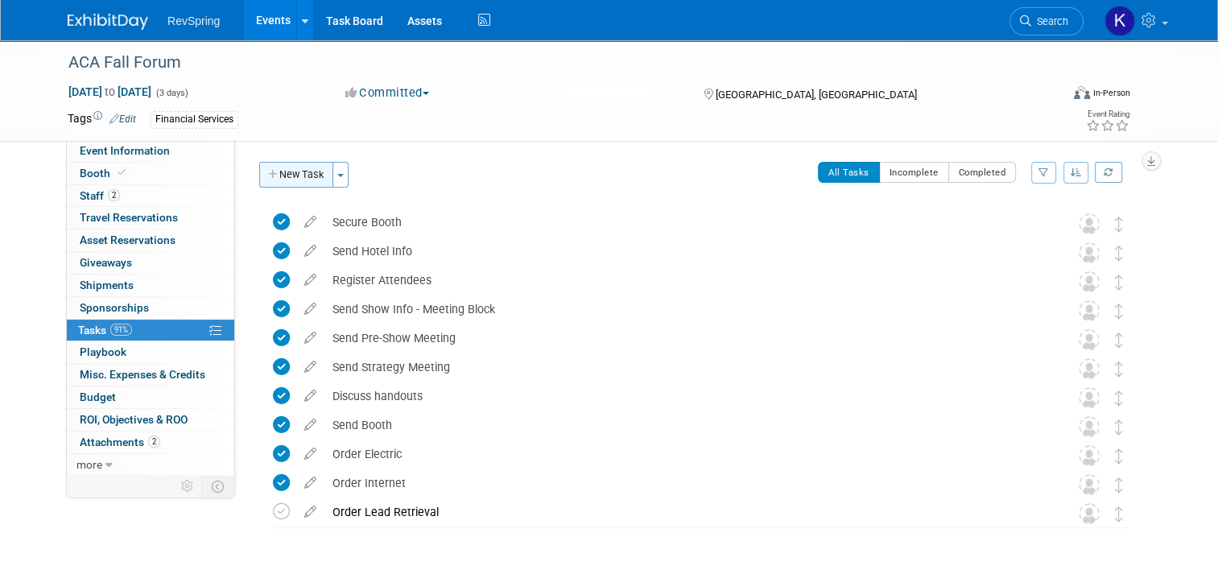
click at [282, 180] on button "New Task" at bounding box center [296, 175] width 74 height 26
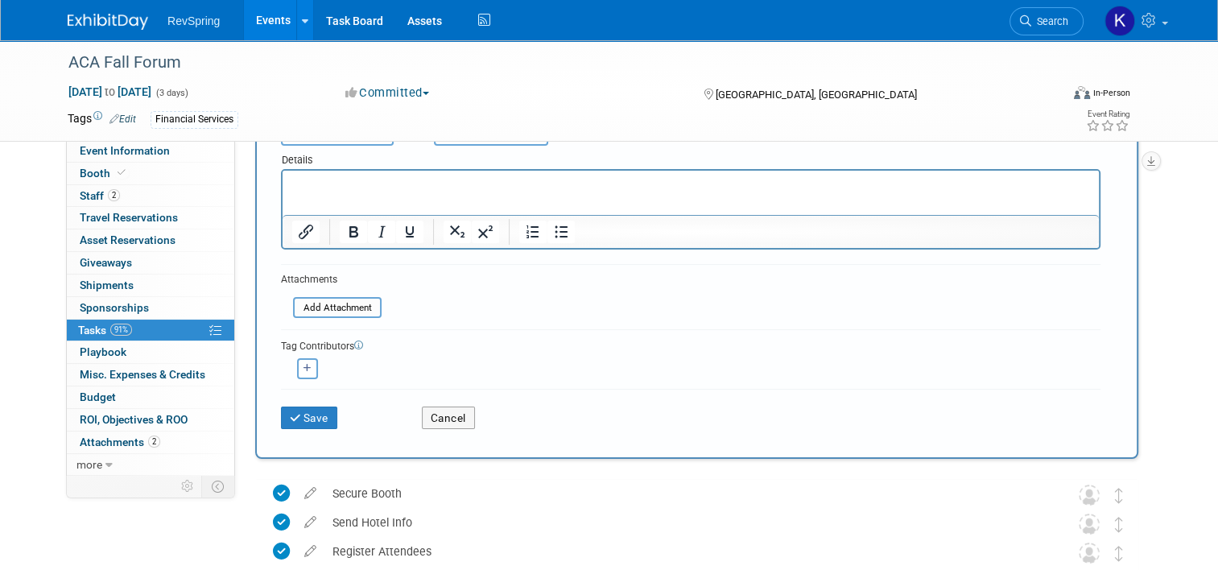
scroll to position [176, 0]
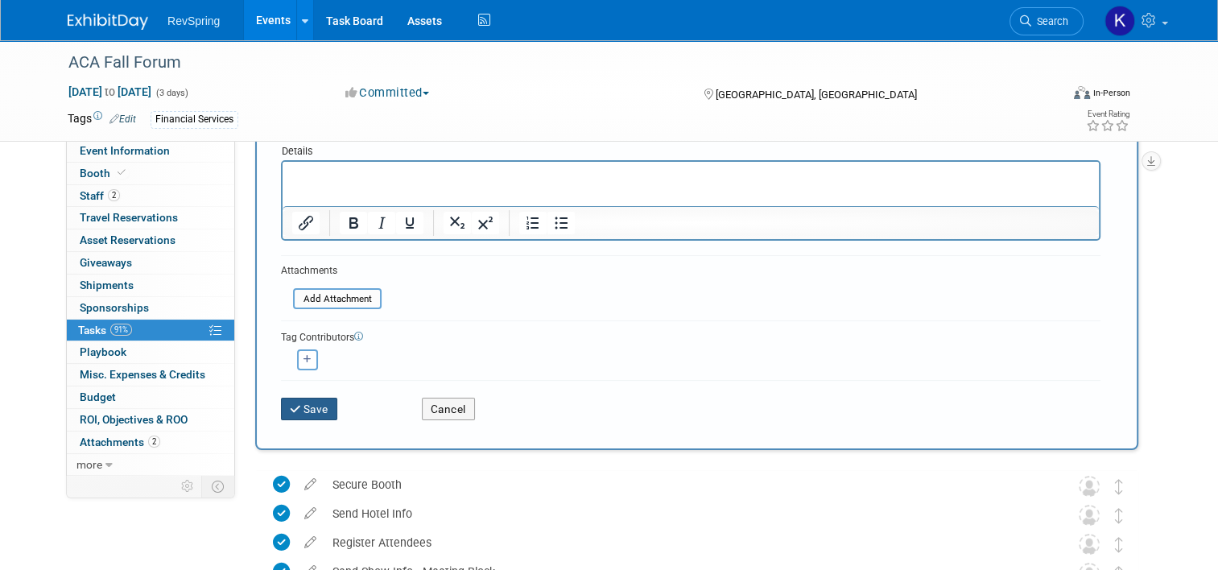
type input "Send Debrief Meeting"
click at [296, 399] on button "Save" at bounding box center [309, 409] width 56 height 23
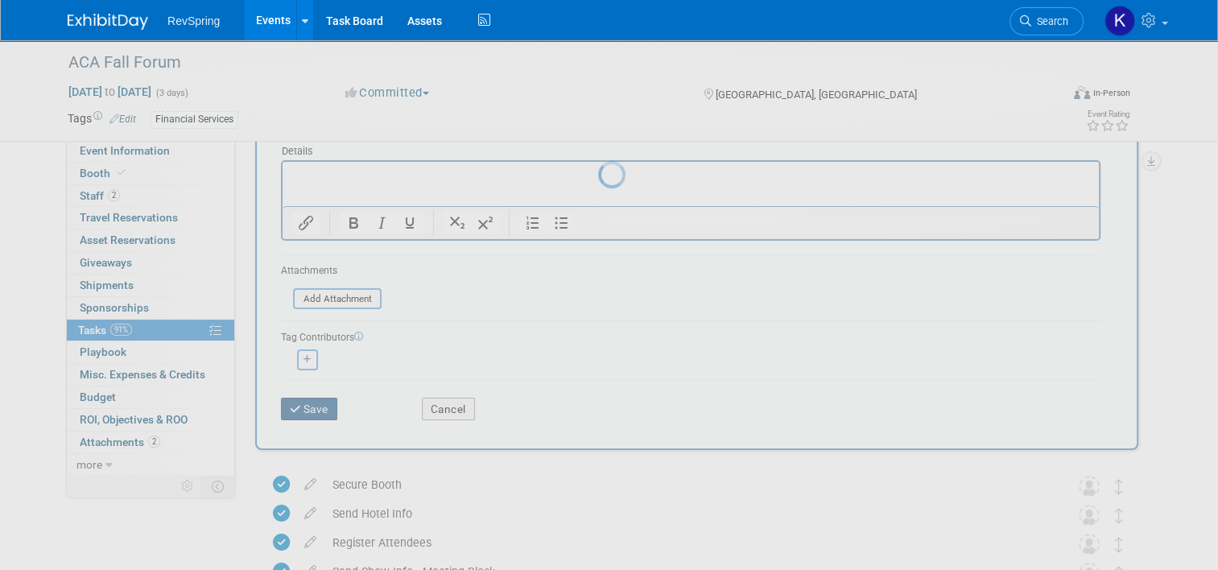
scroll to position [0, 0]
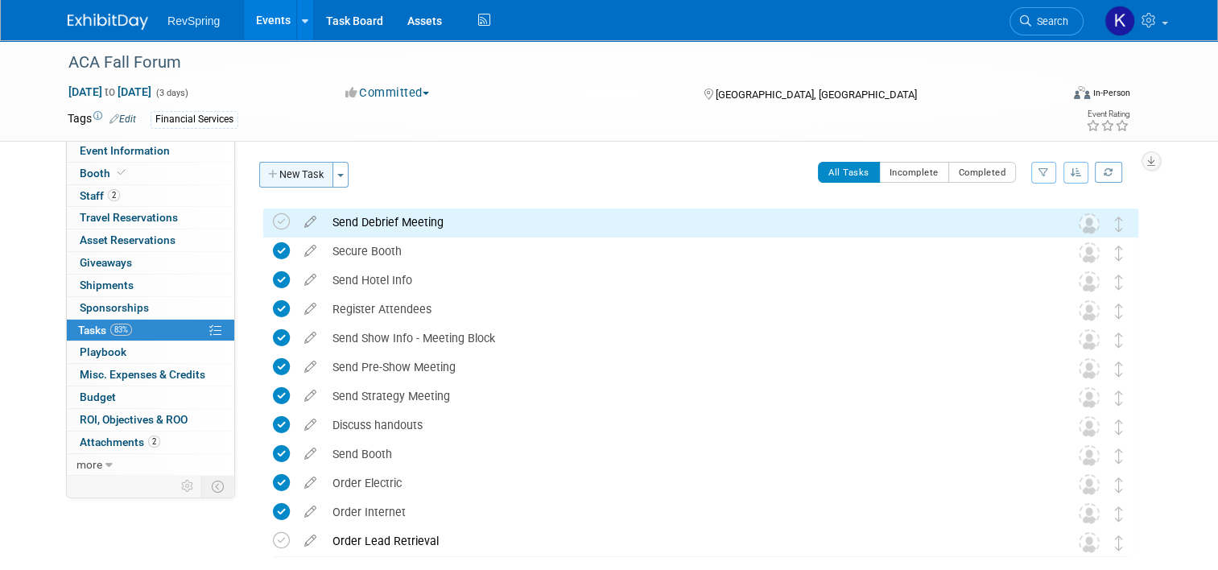
click at [302, 178] on button "New Task" at bounding box center [296, 175] width 74 height 26
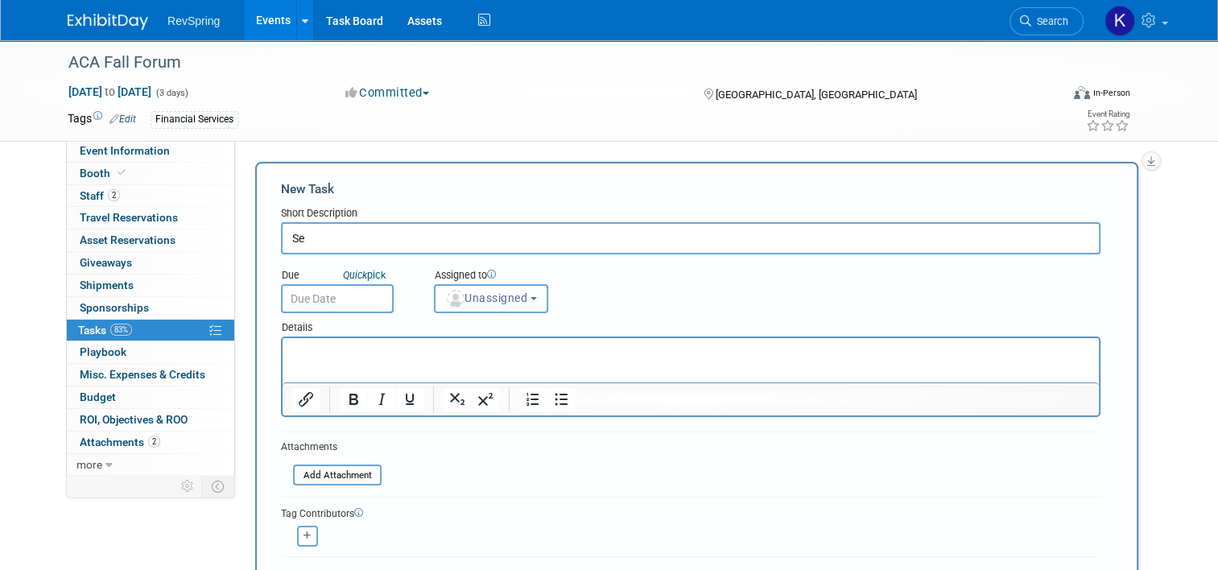
type input "S"
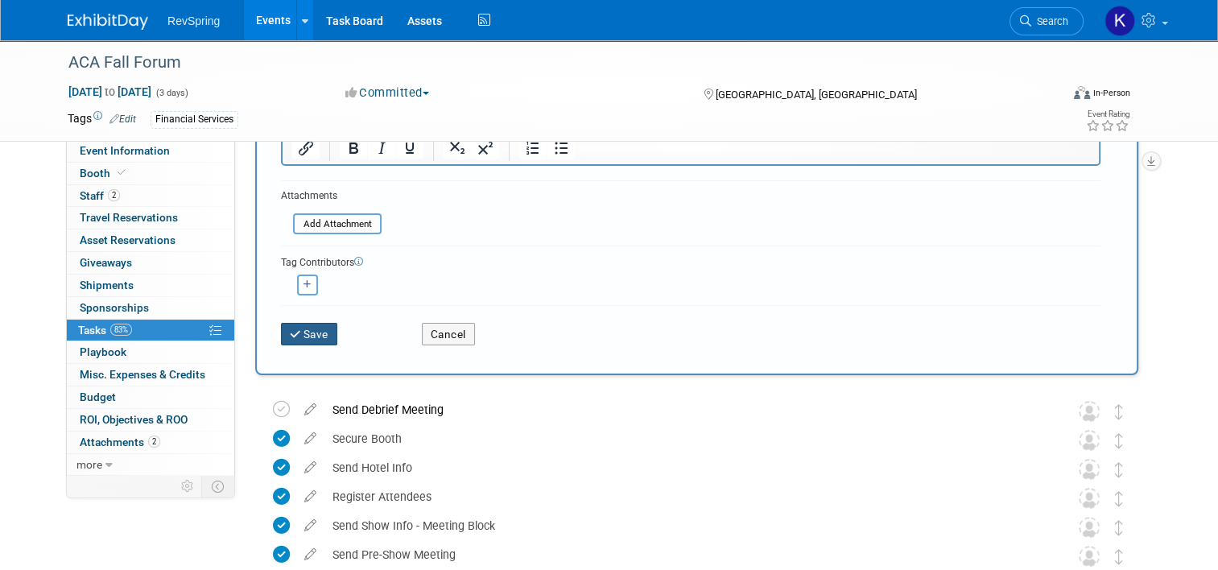
type input "Create and send post-event survey"
click at [300, 330] on button "Save" at bounding box center [309, 334] width 56 height 23
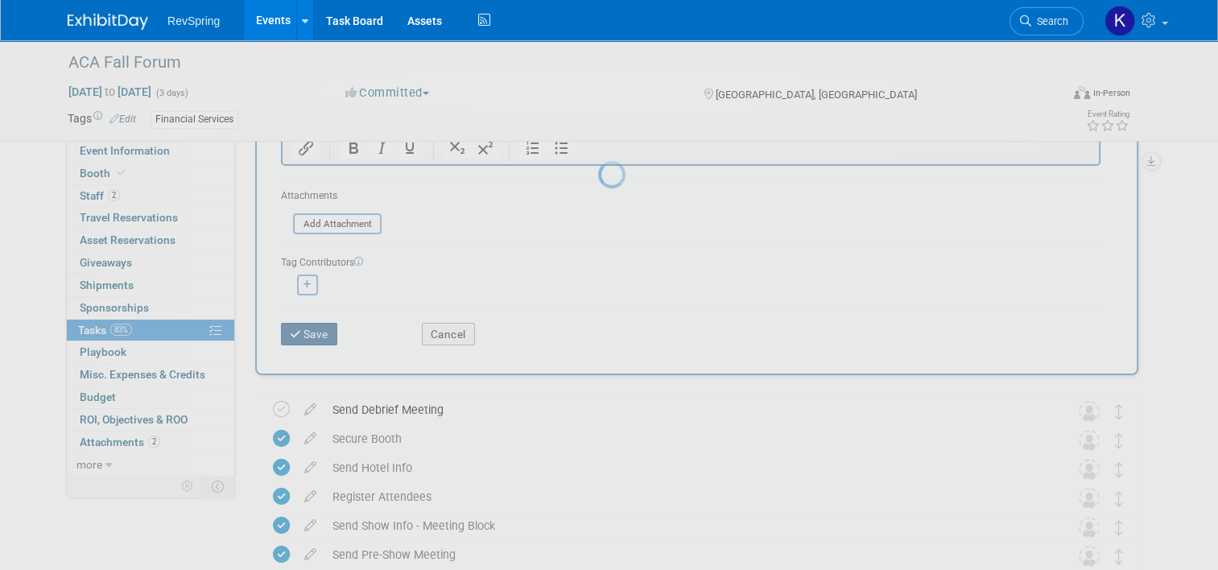
scroll to position [0, 0]
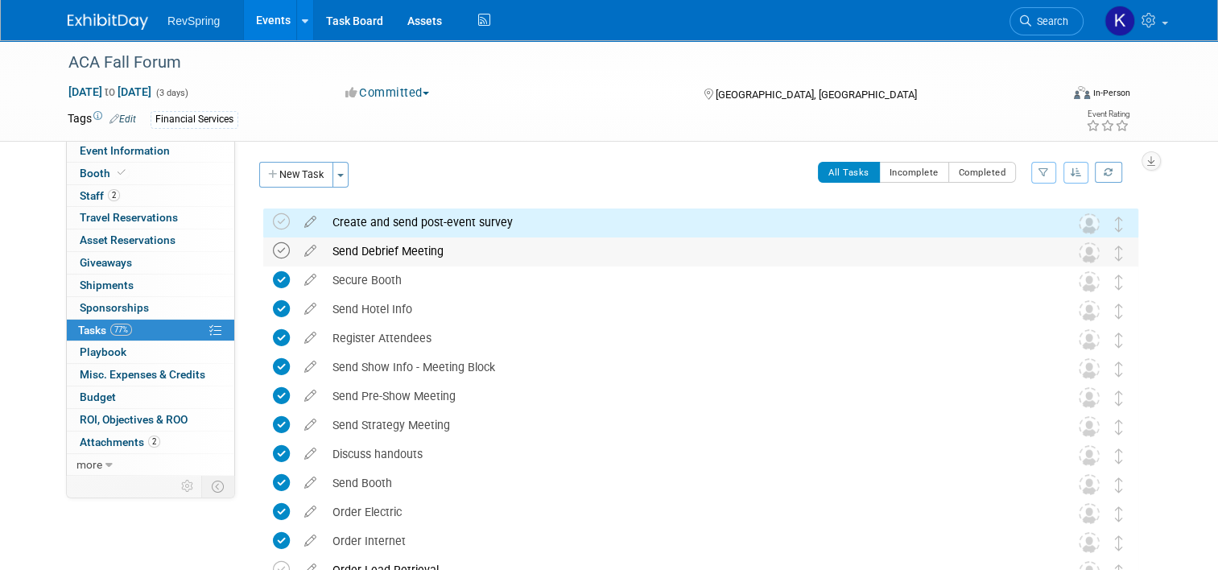
click at [273, 245] on icon at bounding box center [281, 250] width 17 height 17
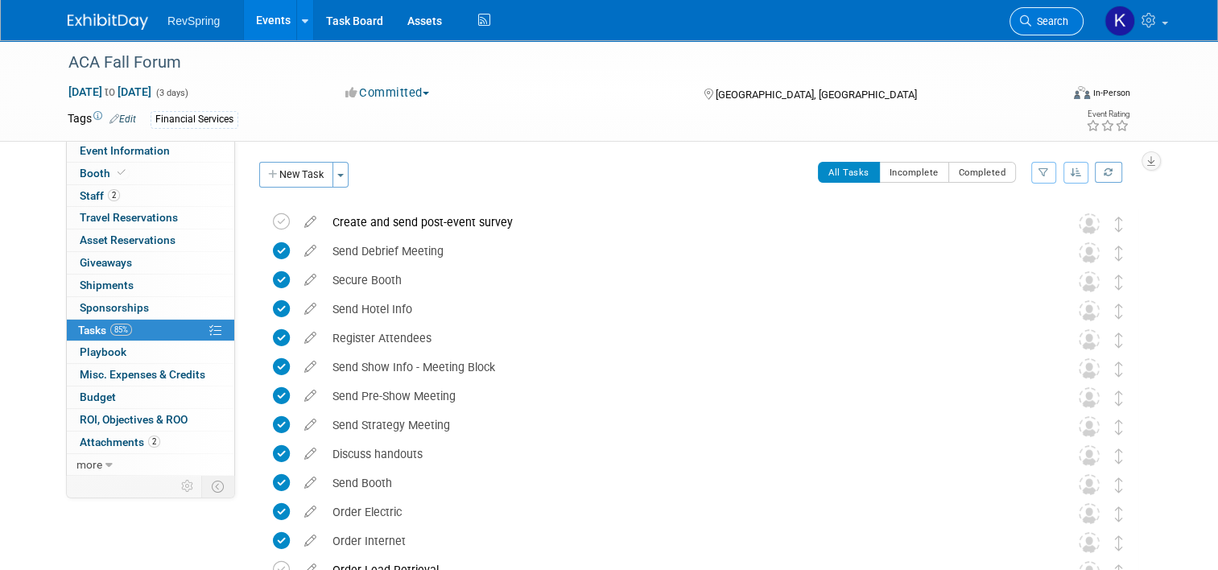
click at [1056, 23] on span "Search" at bounding box center [1049, 21] width 37 height 12
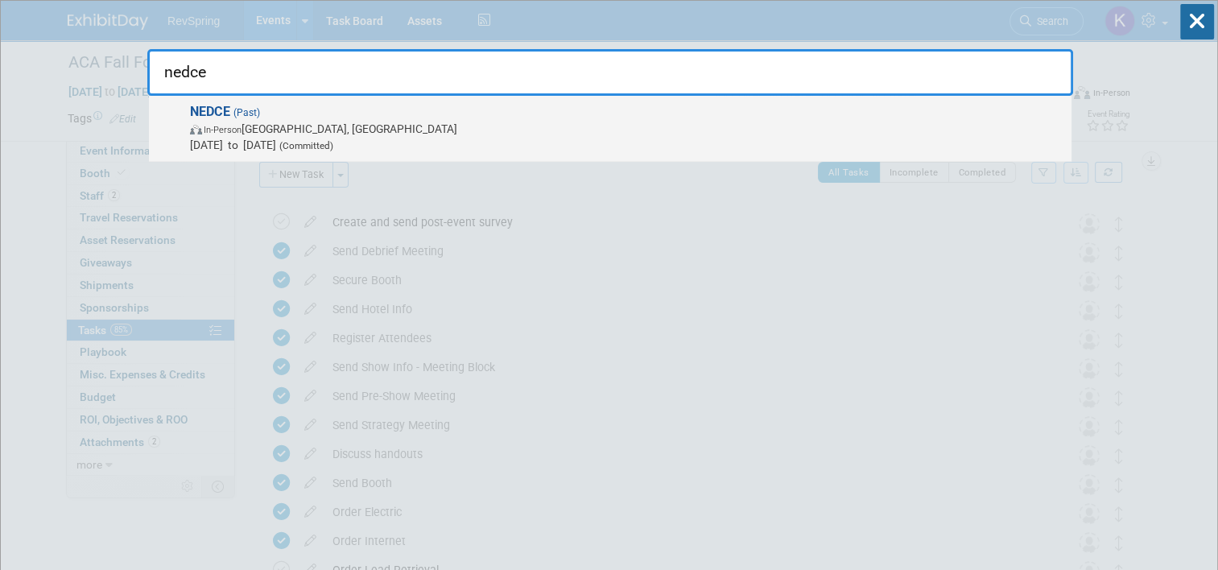
type input "nedce"
click at [902, 101] on div "NEDCE (Past) In-Person Atlantic City, NJ Sep 7, 2025 to Sep 9, 2025 (Committed)" at bounding box center [610, 129] width 923 height 66
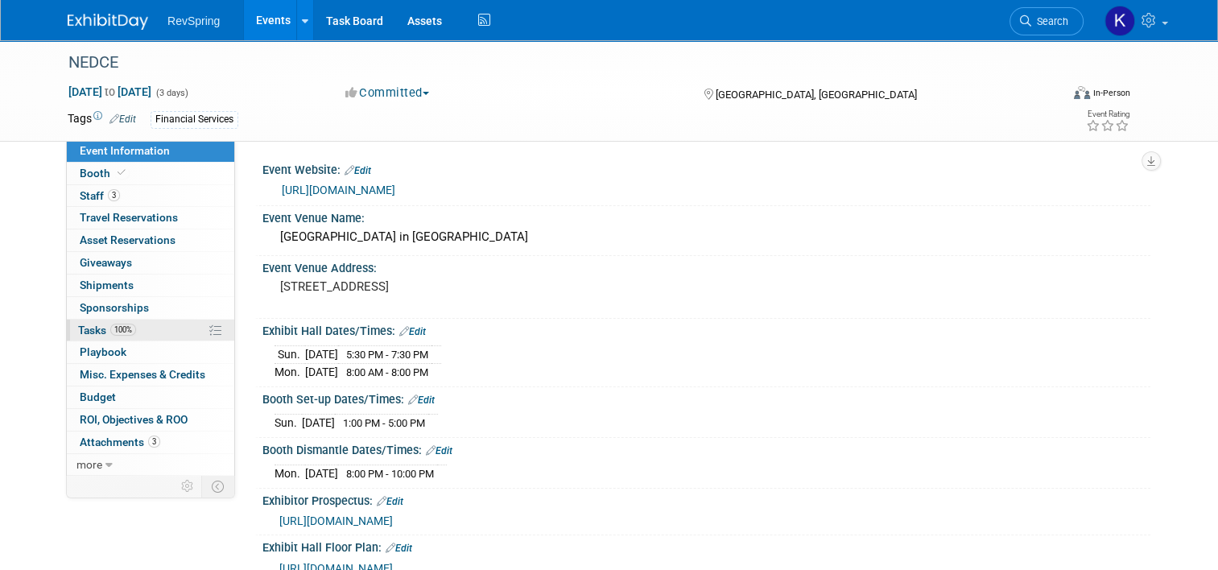
click at [158, 324] on link "100% Tasks 100%" at bounding box center [150, 331] width 167 height 22
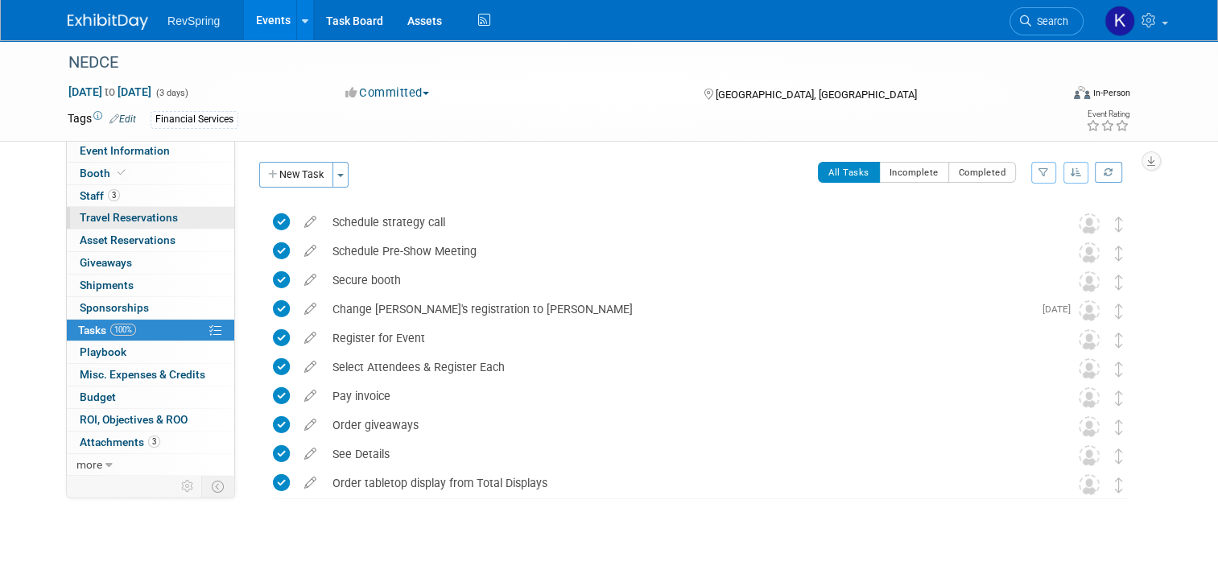
click at [103, 209] on link "0 Travel Reservations 0" at bounding box center [150, 218] width 167 height 22
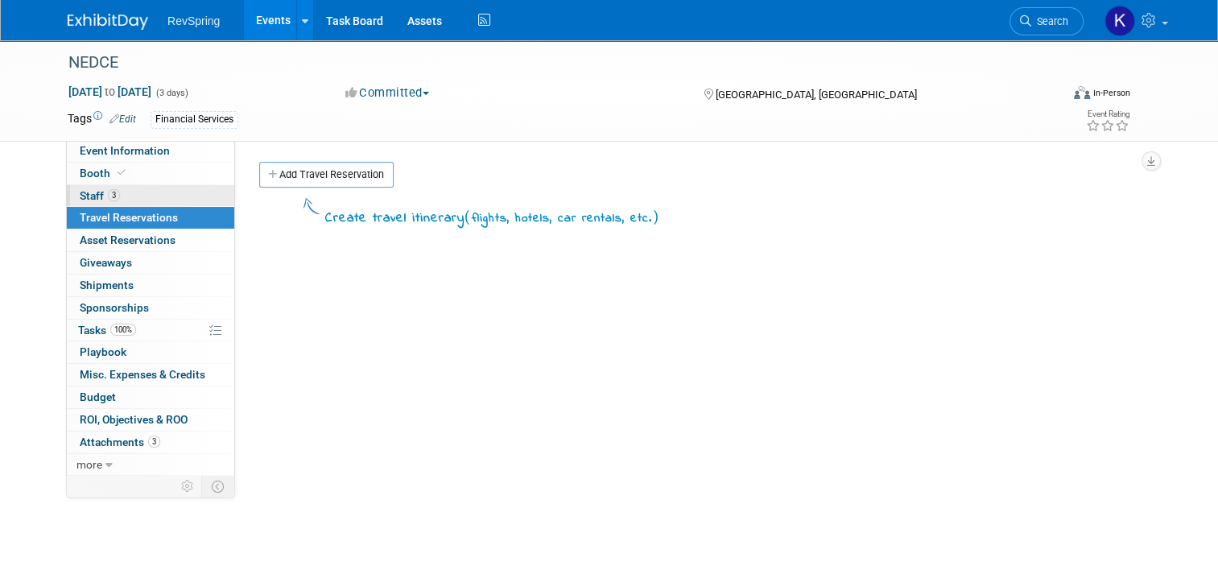
click at [124, 195] on link "3 Staff 3" at bounding box center [150, 196] width 167 height 22
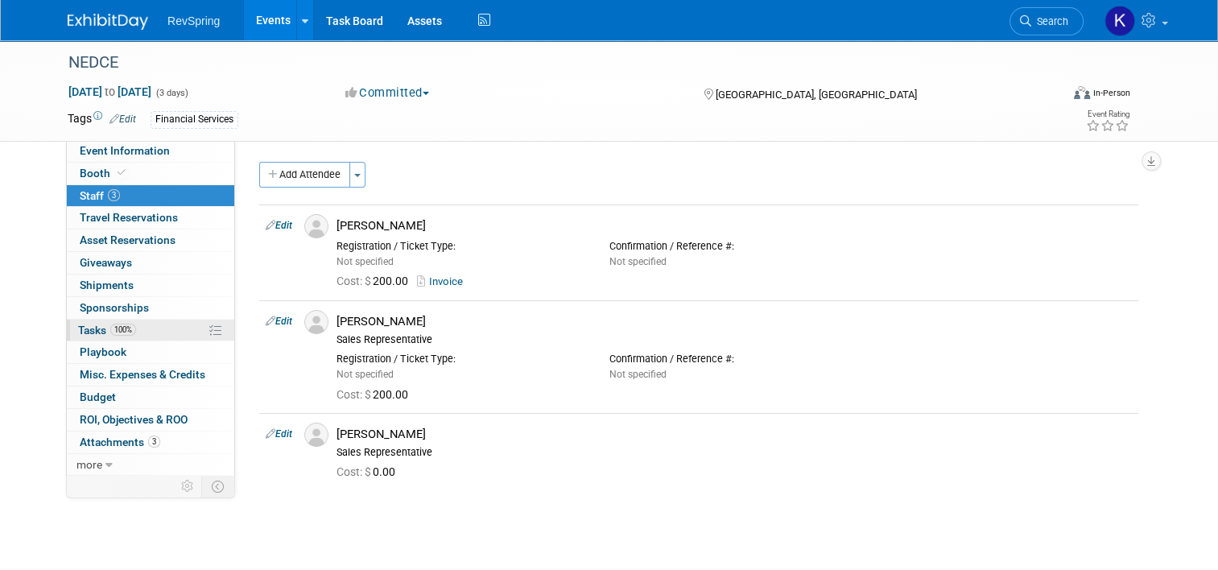
click at [138, 322] on link "100% Tasks 100%" at bounding box center [150, 331] width 167 height 22
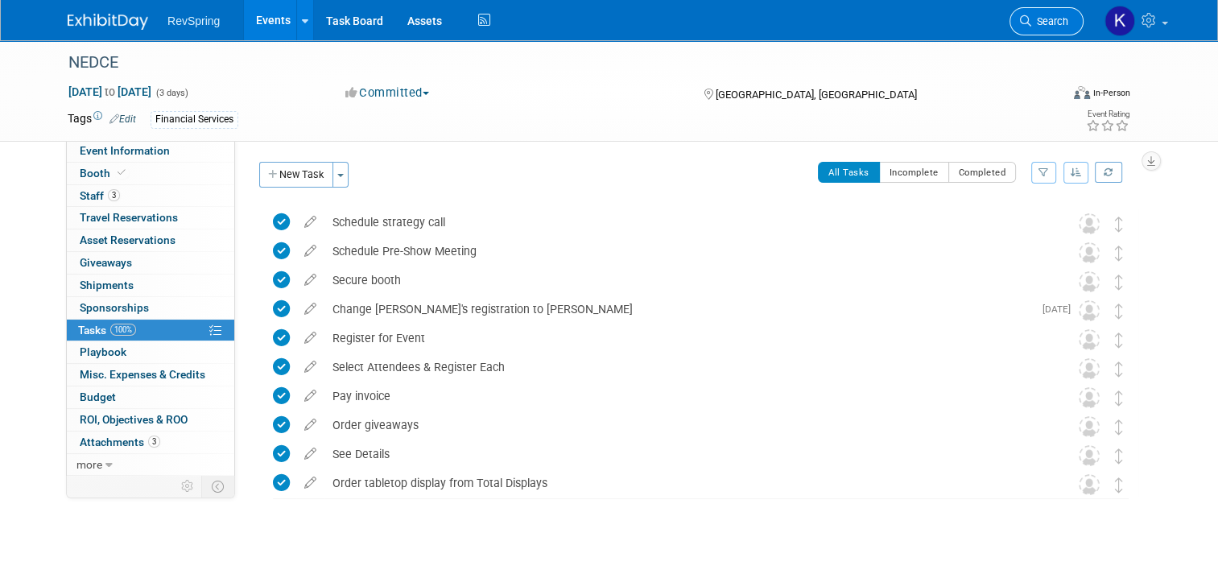
click at [1063, 16] on span "Search" at bounding box center [1049, 21] width 37 height 12
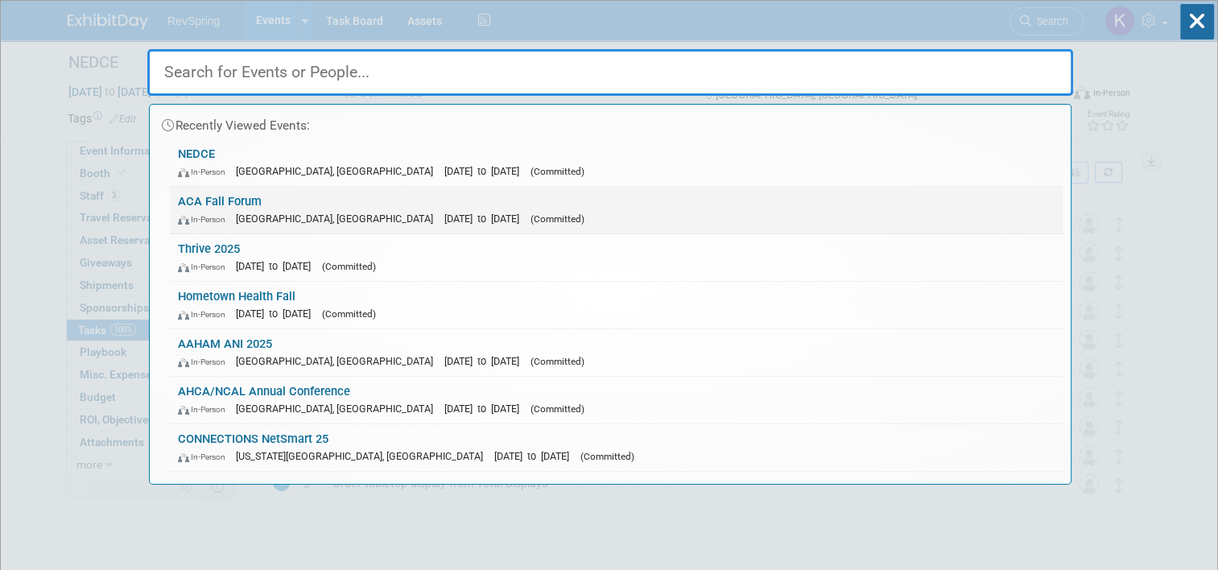
click at [586, 216] on div "In-Person Chicago, IL Nov 5, 2025 to Nov 7, 2025 (Committed)" at bounding box center [616, 218] width 877 height 17
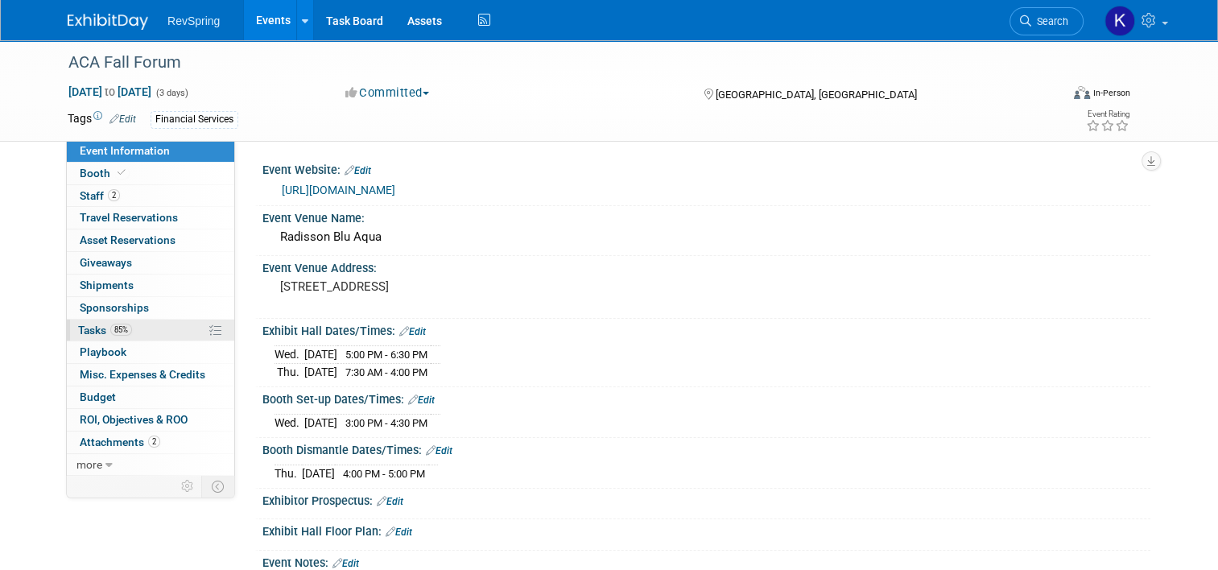
click at [132, 325] on link "85% Tasks 85%" at bounding box center [150, 331] width 167 height 22
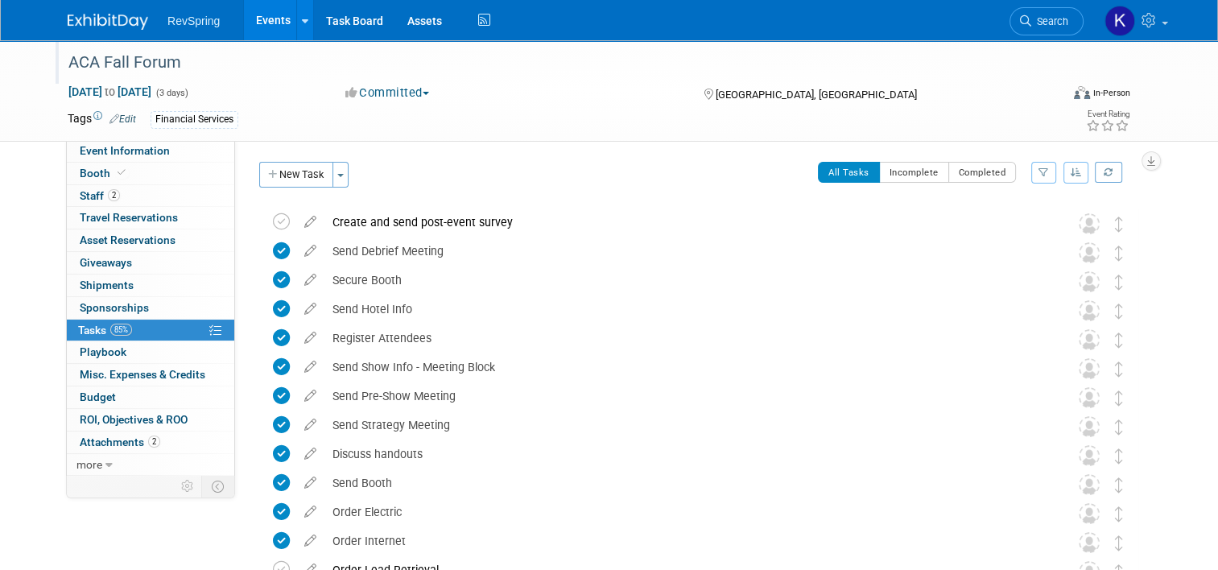
click at [501, 80] on div "ACA Fall Forum" at bounding box center [554, 61] width 997 height 43
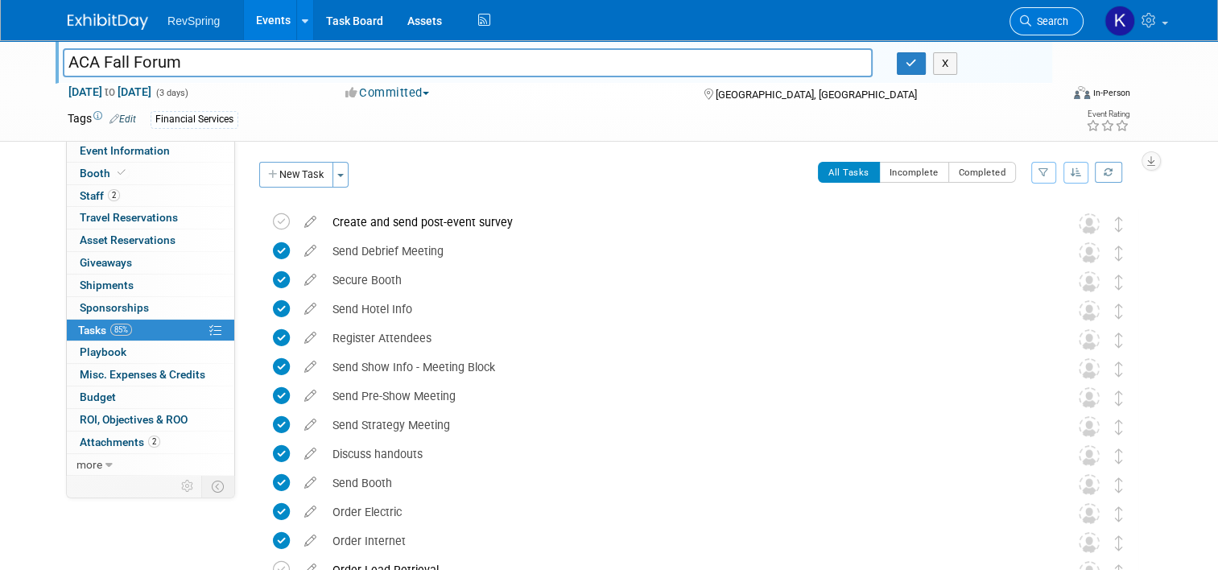
click at [1047, 23] on span "Search" at bounding box center [1049, 21] width 37 height 12
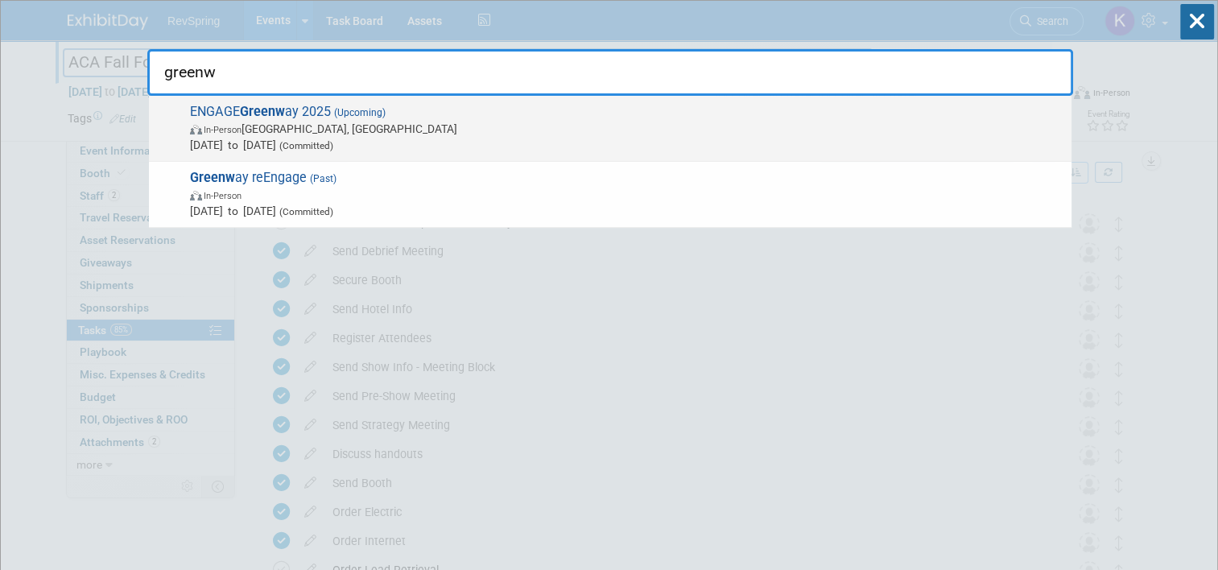
type input "greenw"
click at [837, 114] on span "ENGAGE Greenw ay 2025 (Upcoming) In-Person Tampa, FL Nov 5, 2025 to Nov 7, 2025…" at bounding box center [624, 128] width 878 height 49
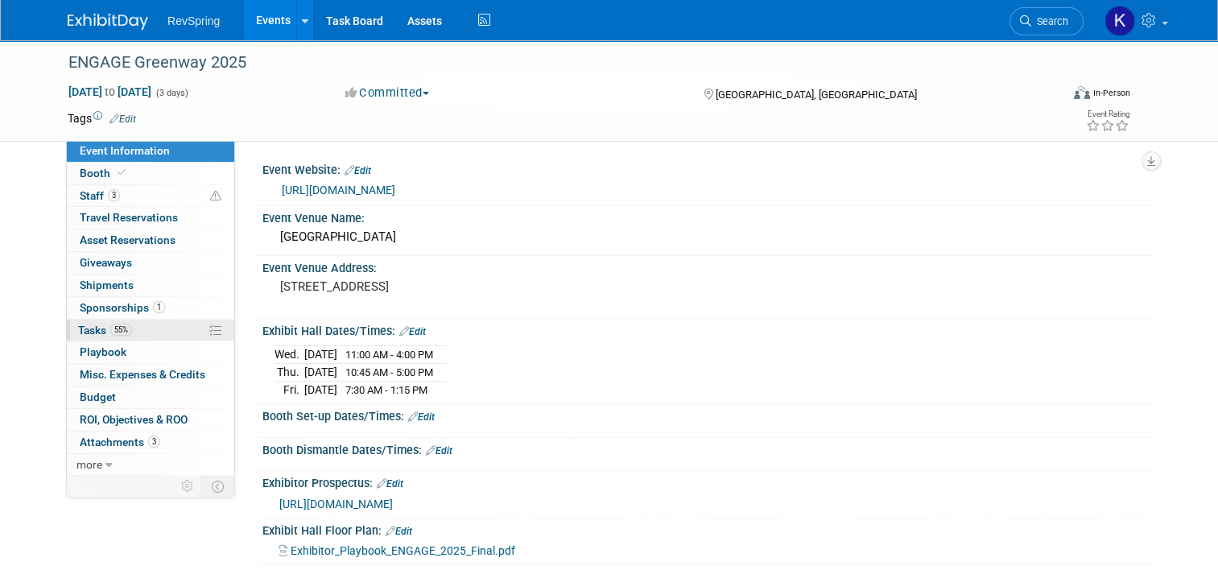
click at [132, 332] on link "55% Tasks 55%" at bounding box center [150, 331] width 167 height 22
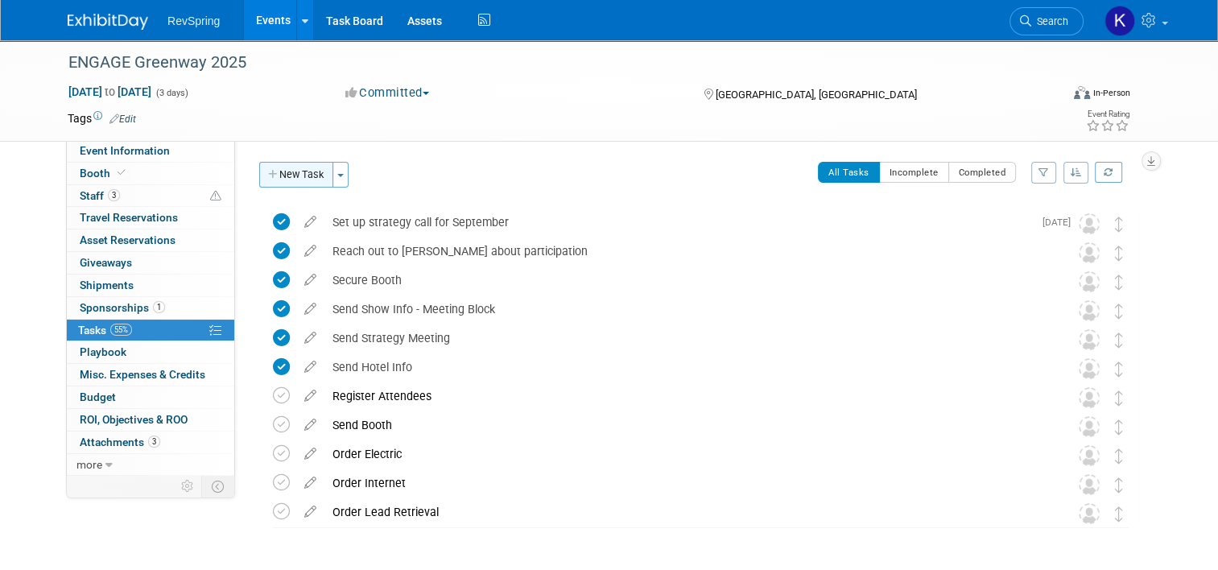
click at [285, 171] on button "New Task" at bounding box center [296, 175] width 74 height 26
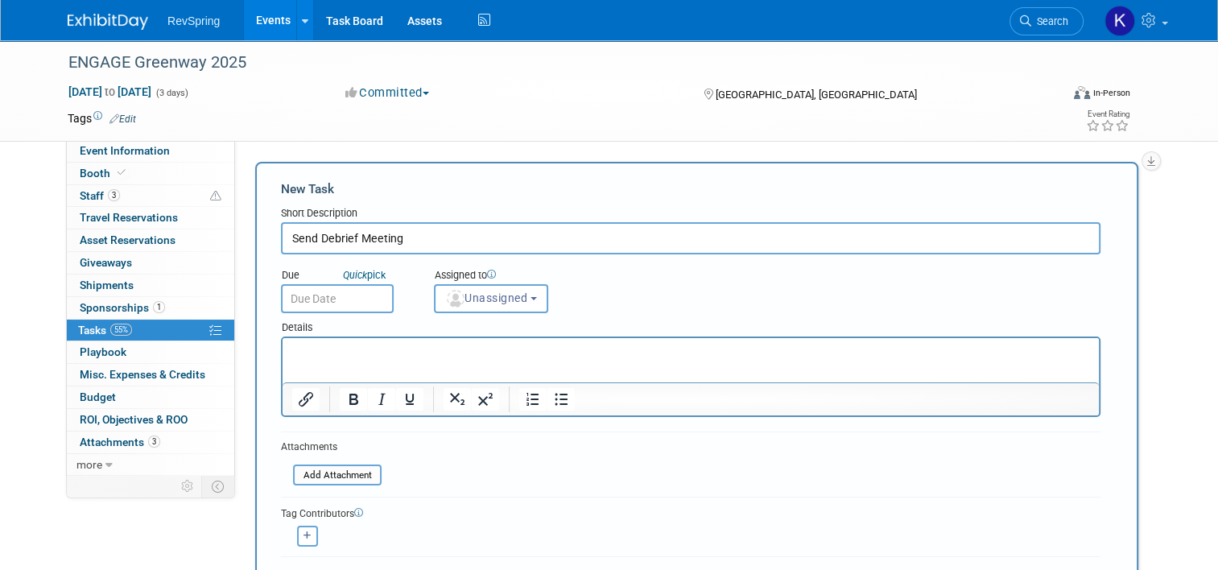
scroll to position [158, 0]
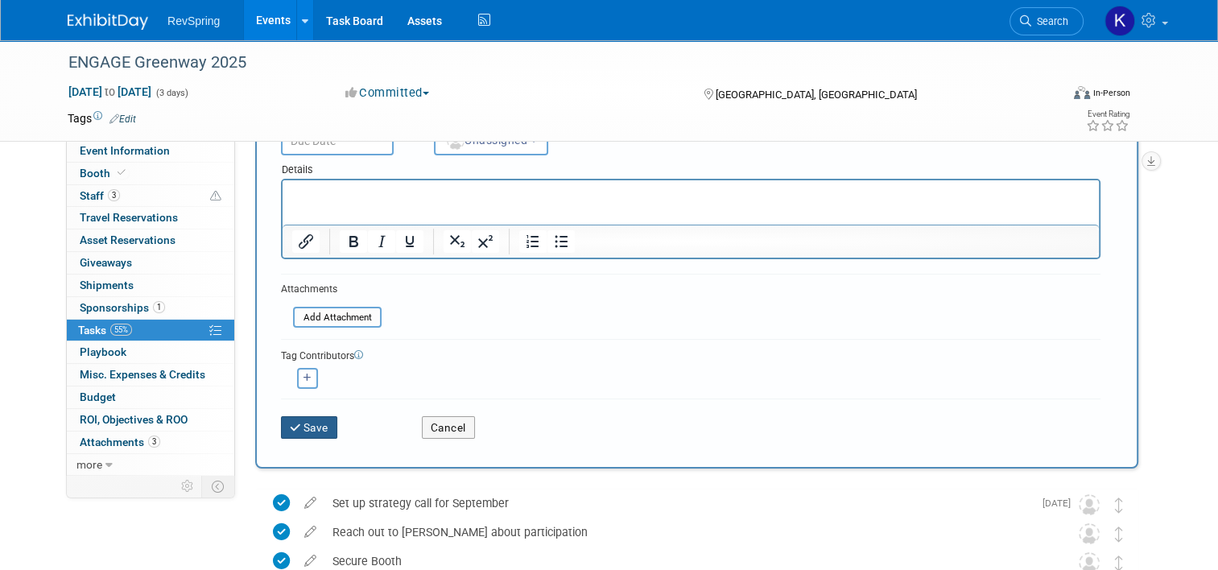
type input "Send Debrief Meeting"
click at [292, 422] on button "Save" at bounding box center [309, 427] width 56 height 23
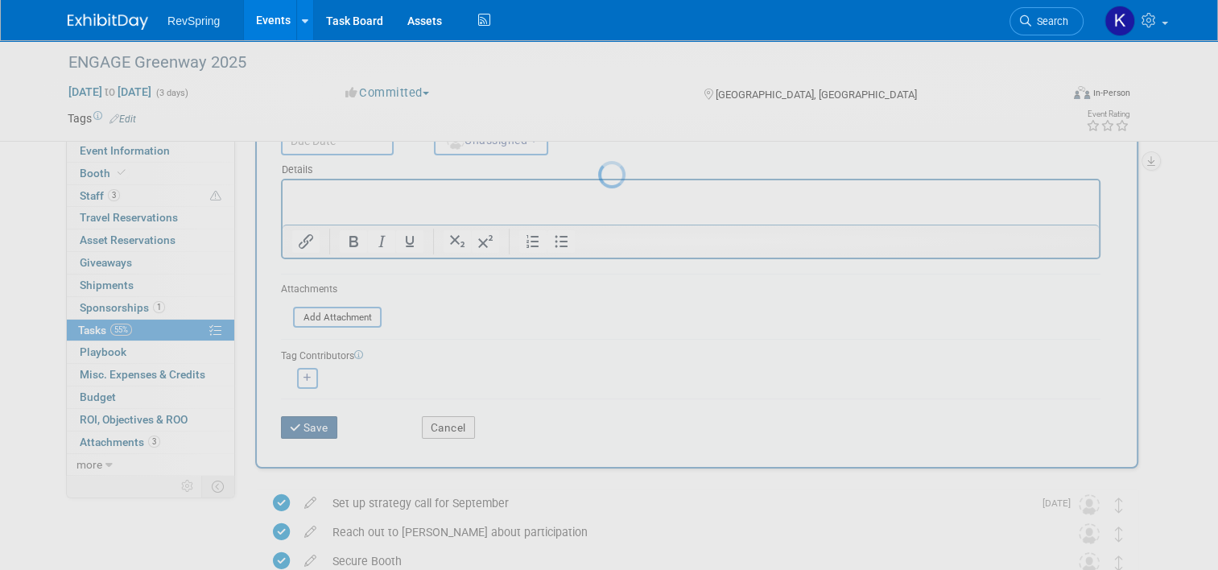
scroll to position [0, 0]
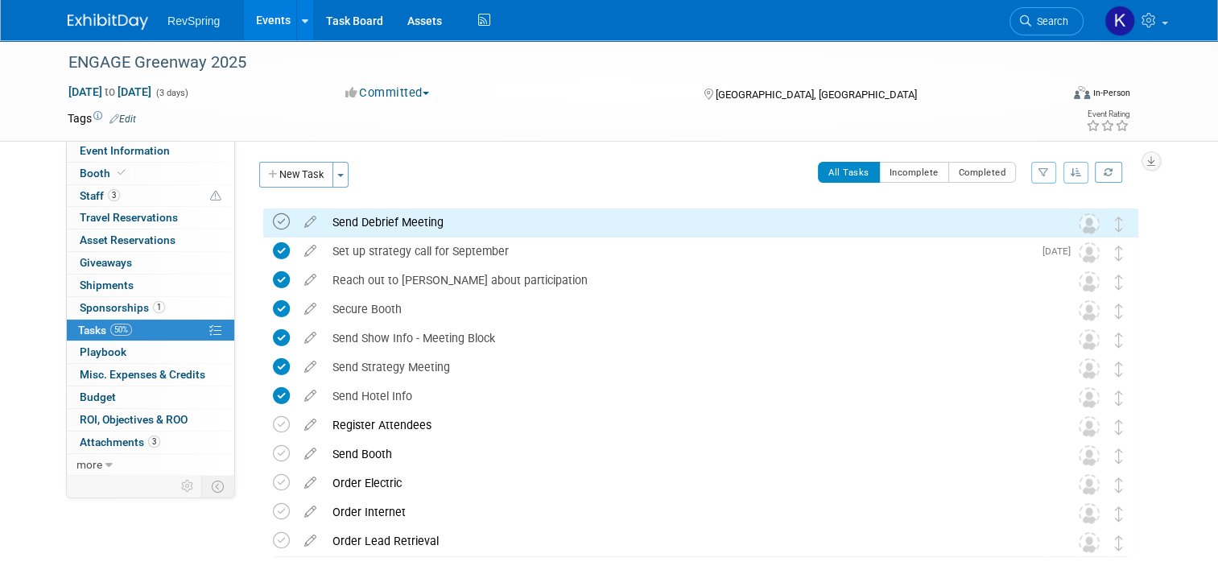
click at [273, 219] on icon at bounding box center [281, 221] width 17 height 17
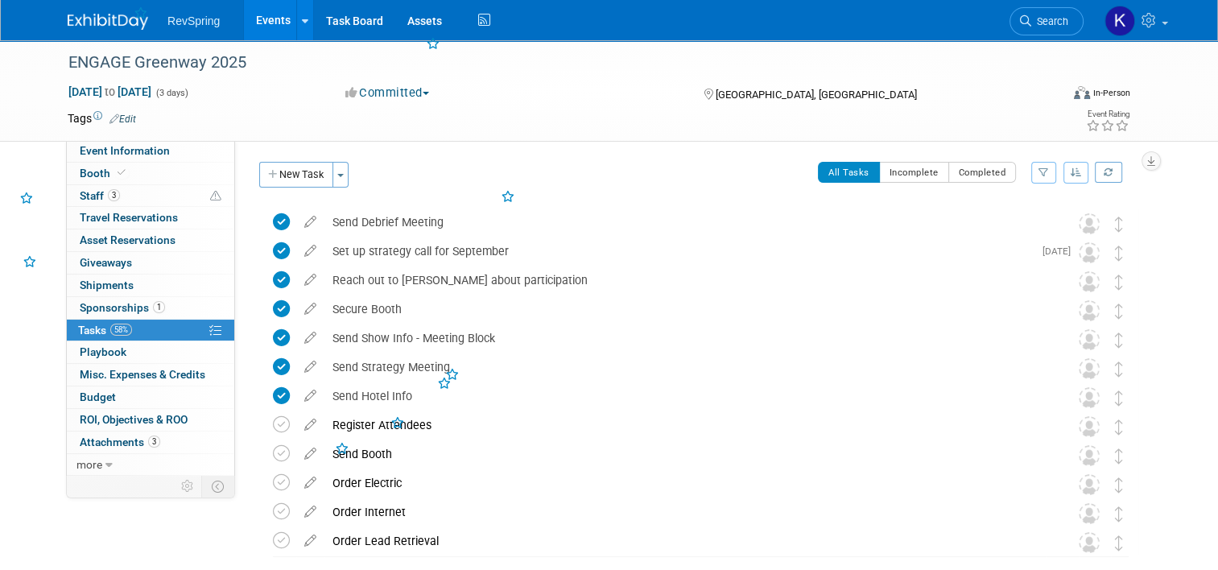
click at [308, 153] on div "Event Website: Edit [URL][DOMAIN_NAME] Event Venue Name: [GEOGRAPHIC_DATA] Even…" at bounding box center [692, 307] width 915 height 334
click at [302, 168] on button "New Task" at bounding box center [296, 175] width 74 height 26
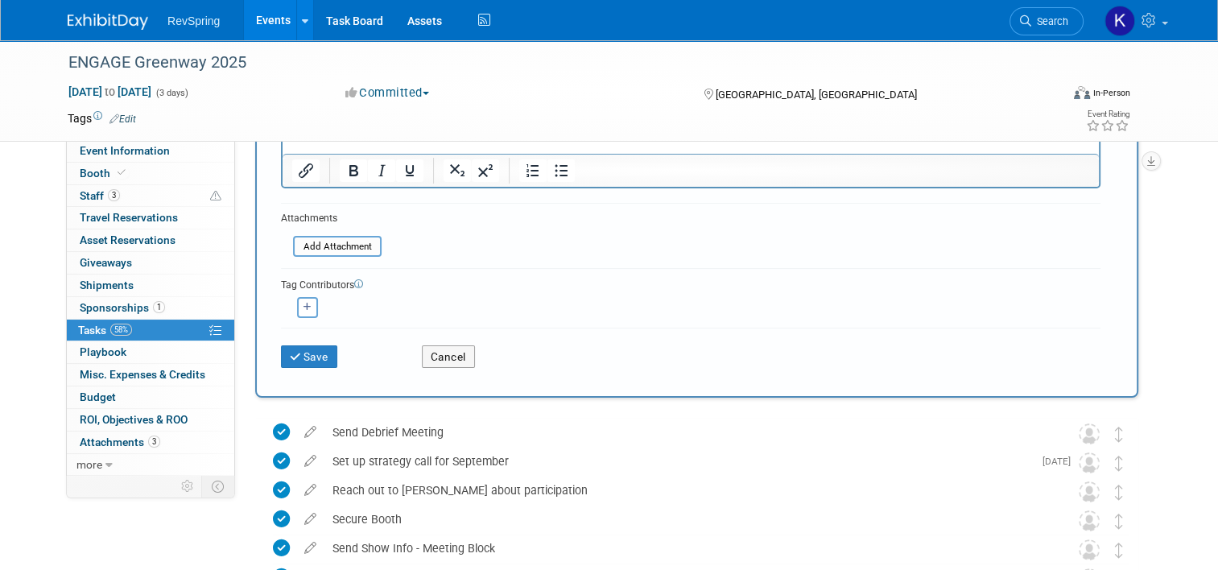
scroll to position [230, 0]
type input "Create and send post-event survey"
click at [304, 357] on button "Save" at bounding box center [309, 355] width 56 height 23
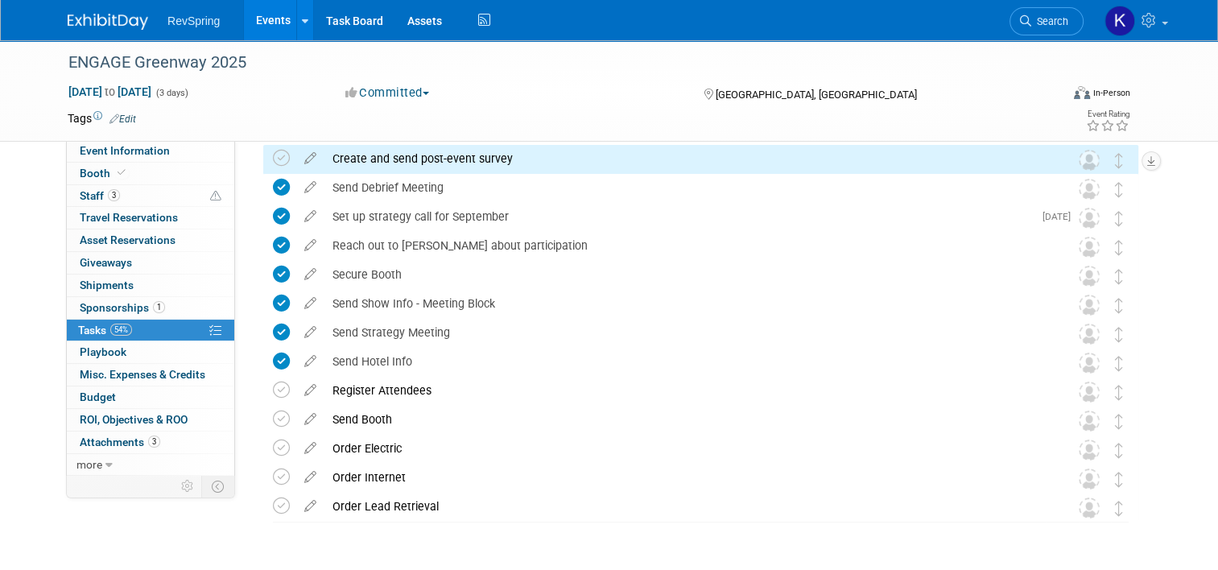
scroll to position [113, 0]
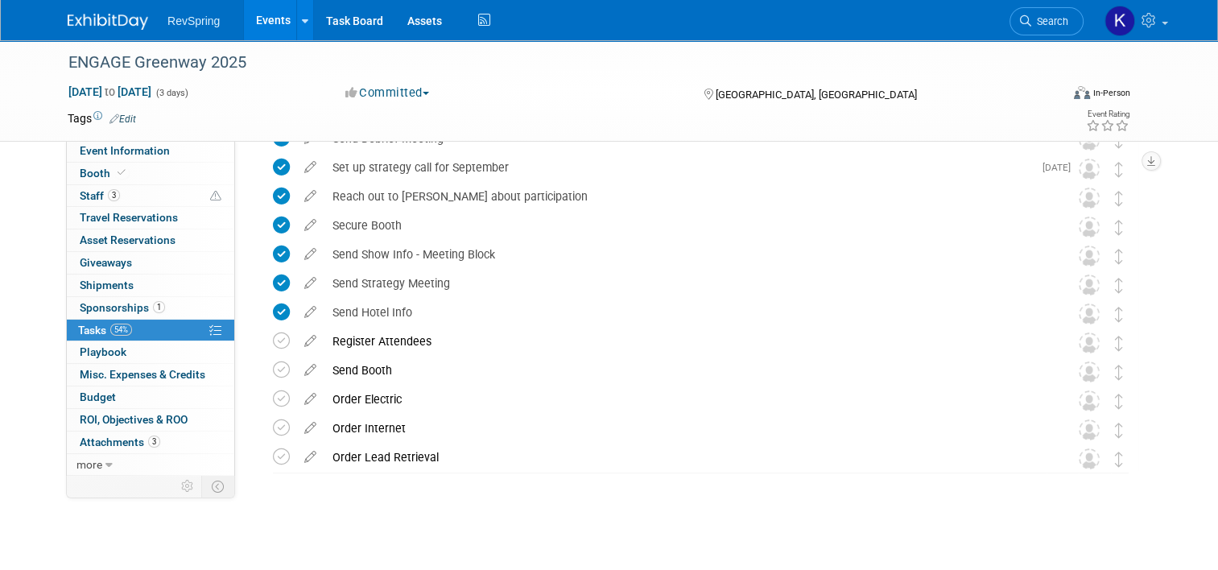
click at [105, 523] on div "Event Information Event Info Booth Booth 3 Staff 3 Staff 0 Travel Reservations …" at bounding box center [609, 233] width 1107 height 611
click at [126, 196] on link "3 Staff 3" at bounding box center [150, 196] width 167 height 22
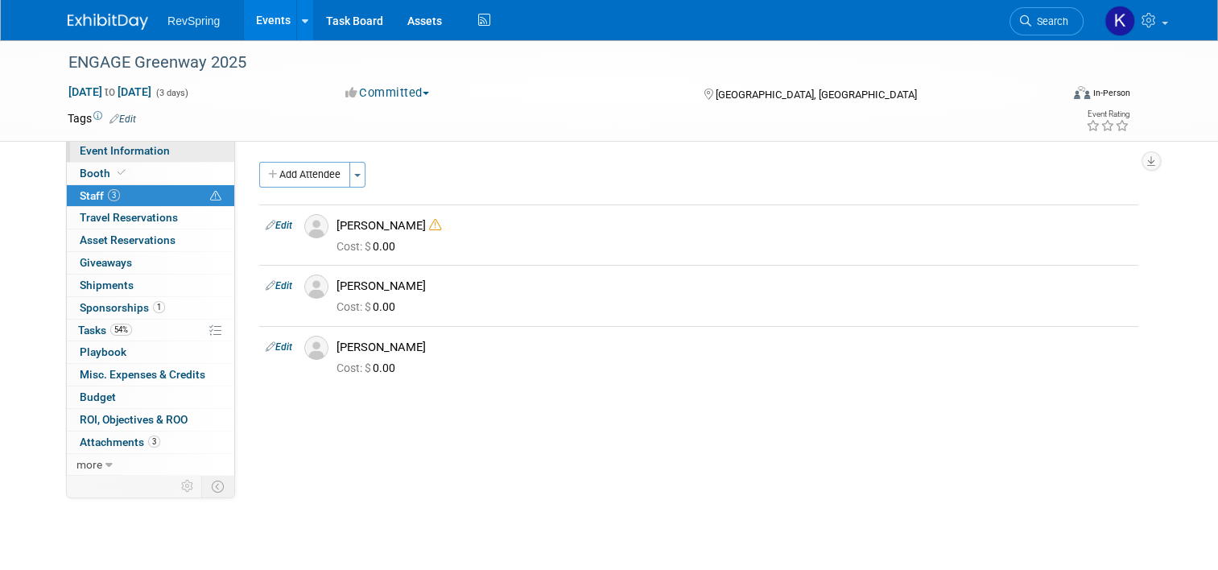
click at [124, 155] on span "Event Information" at bounding box center [125, 150] width 90 height 13
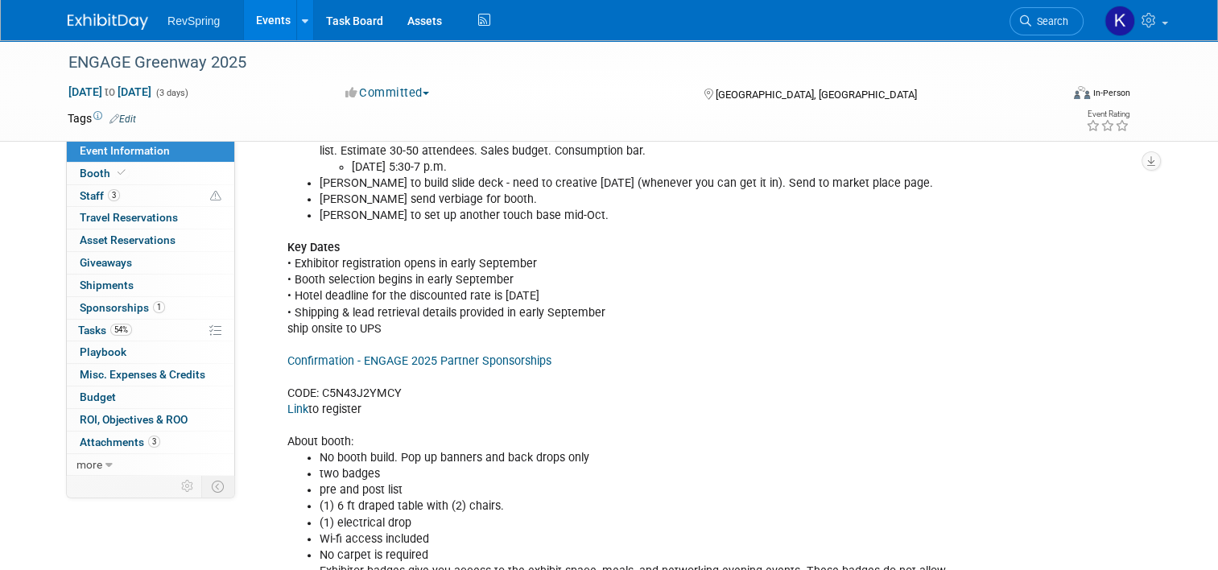
scroll to position [683, 0]
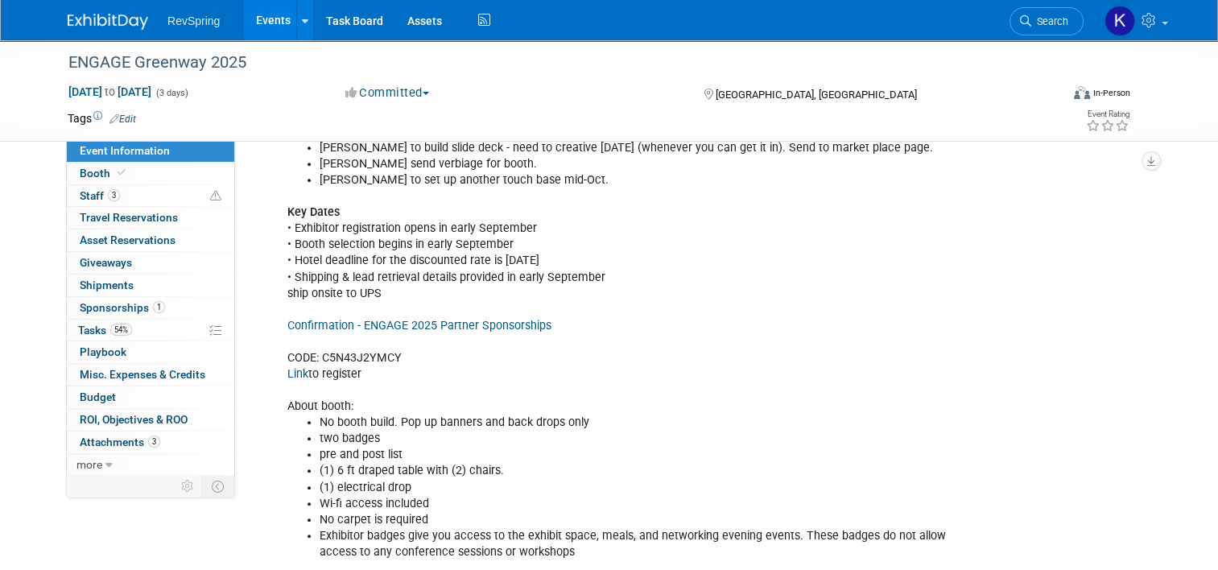
click at [287, 370] on link "Link" at bounding box center [297, 374] width 21 height 14
click at [118, 172] on icon at bounding box center [122, 172] width 8 height 9
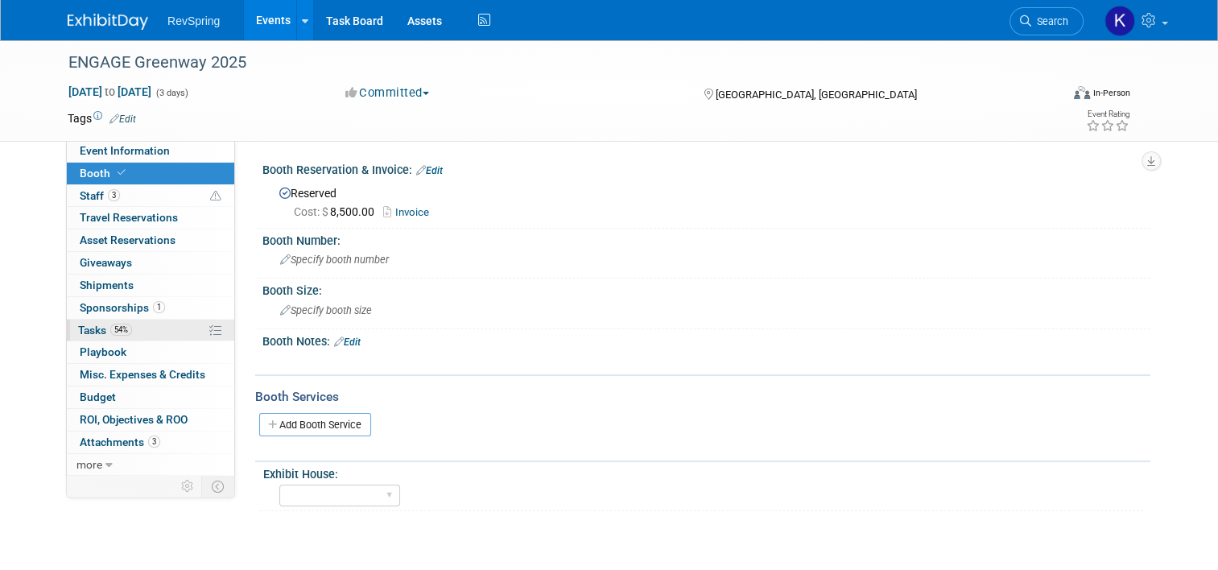
click at [139, 328] on link "54% Tasks 54%" at bounding box center [150, 331] width 167 height 22
